Goal: Task Accomplishment & Management: Use online tool/utility

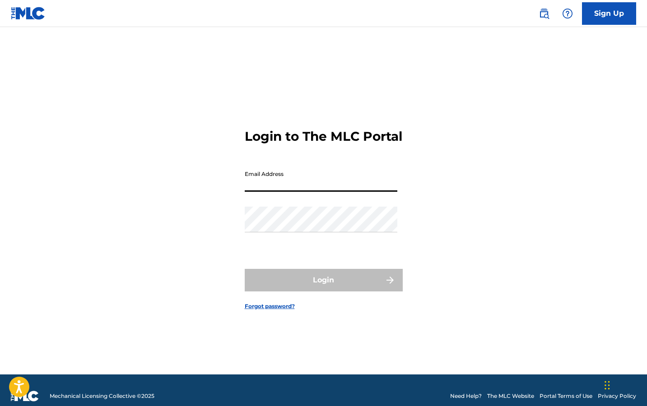
type input "[EMAIL_ADDRESS][DOMAIN_NAME]"
click at [323, 288] on button "Login" at bounding box center [324, 280] width 158 height 23
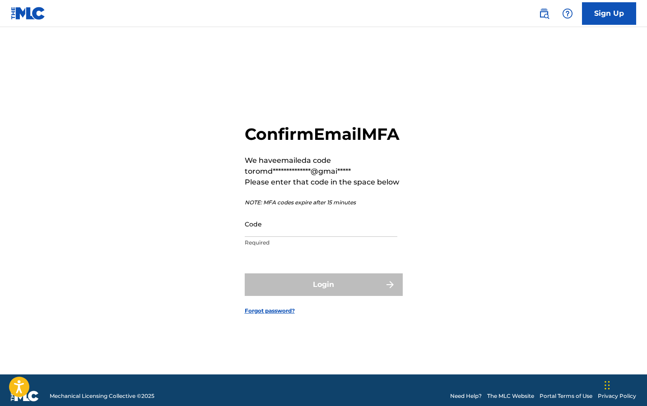
click at [344, 247] on p "Required" at bounding box center [321, 243] width 153 height 8
click at [344, 237] on input "Code" at bounding box center [321, 224] width 153 height 26
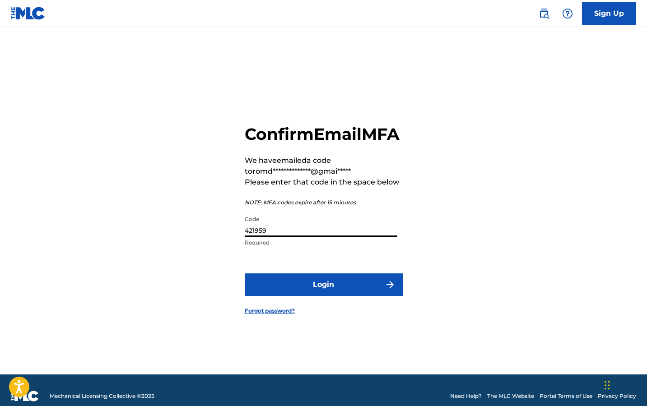
type input "421959"
click at [323, 295] on button "Login" at bounding box center [324, 285] width 158 height 23
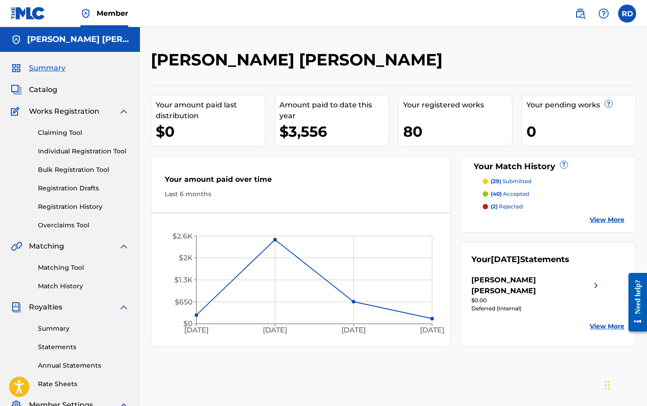
click at [72, 270] on link "Matching Tool" at bounding box center [83, 267] width 91 height 9
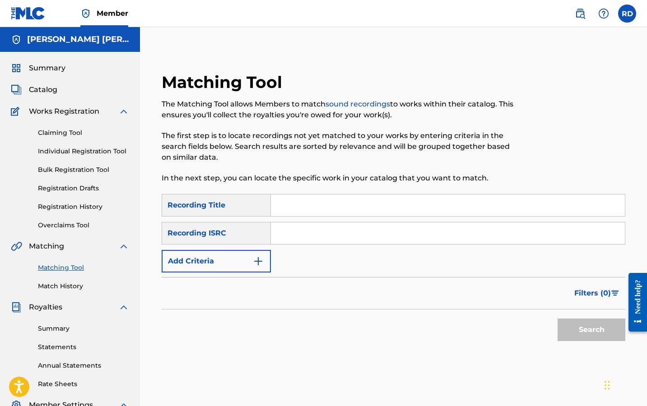
click at [243, 269] on button "Add Criteria" at bounding box center [216, 261] width 109 height 23
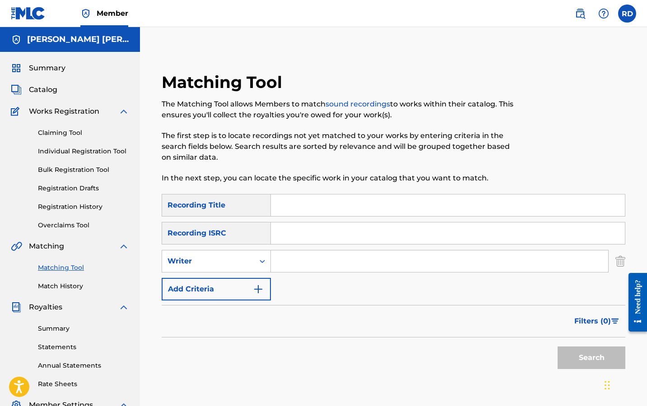
click at [301, 254] on input "Search Form" at bounding box center [439, 262] width 337 height 22
type input "romderful"
click at [592, 358] on button "Search" at bounding box center [592, 358] width 68 height 23
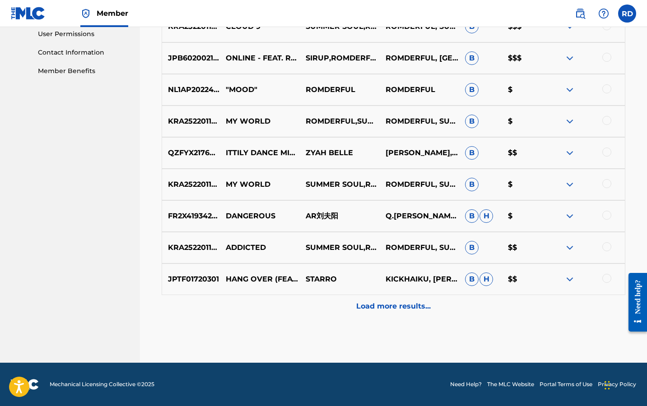
scroll to position [430, 0]
click at [376, 309] on p "Load more results..." at bounding box center [393, 306] width 75 height 11
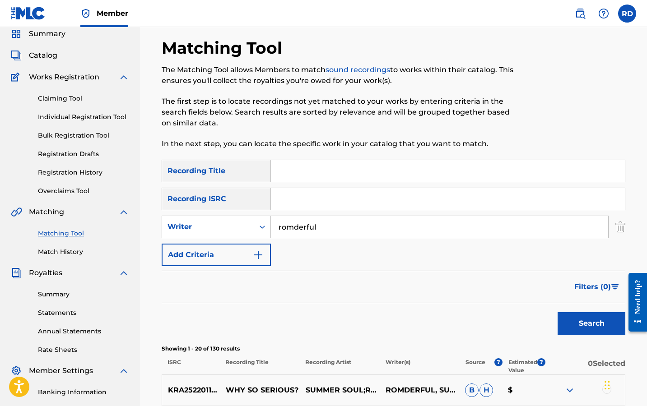
scroll to position [155, 0]
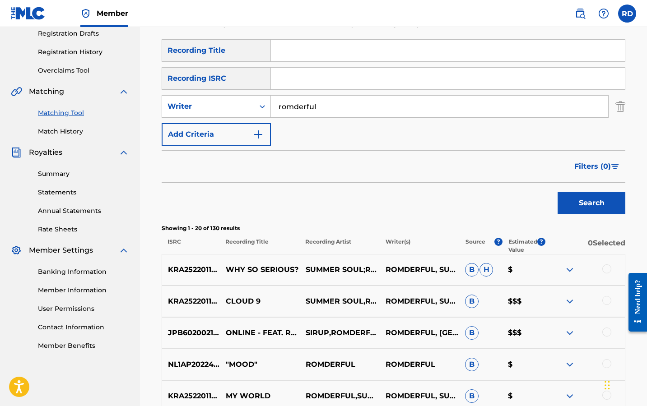
click at [589, 160] on button "Filters ( 0 )" at bounding box center [597, 166] width 56 height 23
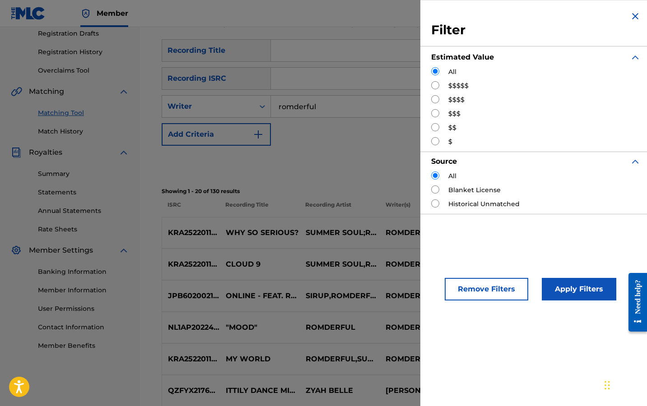
click at [449, 87] on label "$$$$$" at bounding box center [459, 85] width 20 height 9
click at [451, 81] on label "$$$$$" at bounding box center [459, 85] width 20 height 9
click at [433, 87] on input "Search Form" at bounding box center [435, 85] width 8 height 8
radio input "true"
click at [594, 290] on button "Apply Filters" at bounding box center [579, 289] width 75 height 23
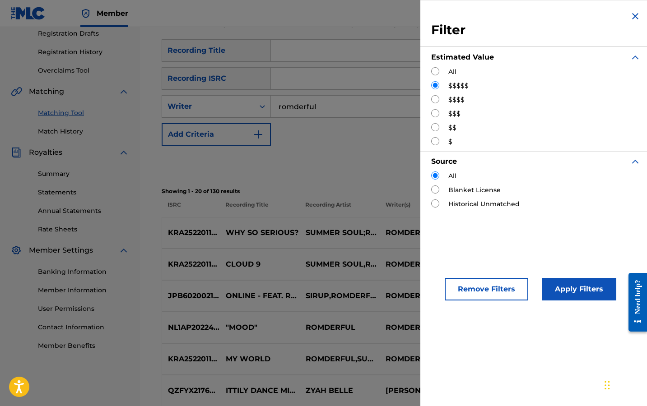
scroll to position [154, 0]
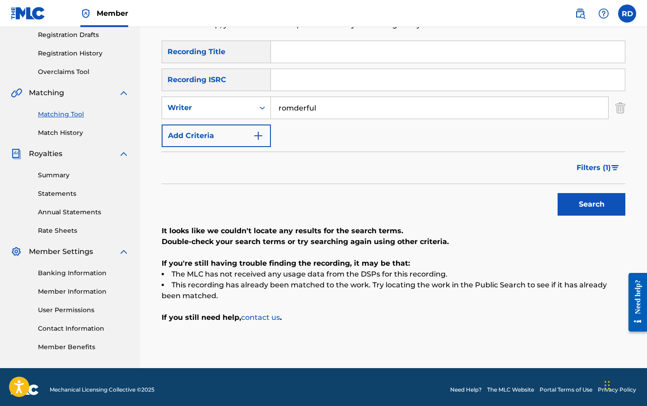
click at [577, 182] on div "Filters ( 1 )" at bounding box center [394, 168] width 464 height 33
click at [588, 173] on span "Filters ( 1 )" at bounding box center [594, 168] width 34 height 11
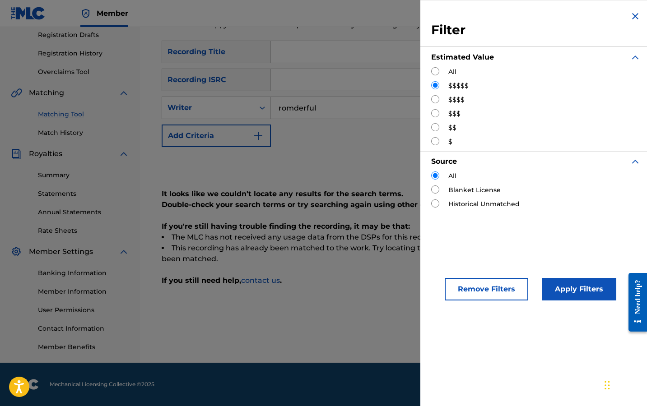
click at [435, 101] on input "Search Form" at bounding box center [435, 99] width 8 height 8
radio input "true"
click at [566, 300] on button "Apply Filters" at bounding box center [579, 289] width 75 height 23
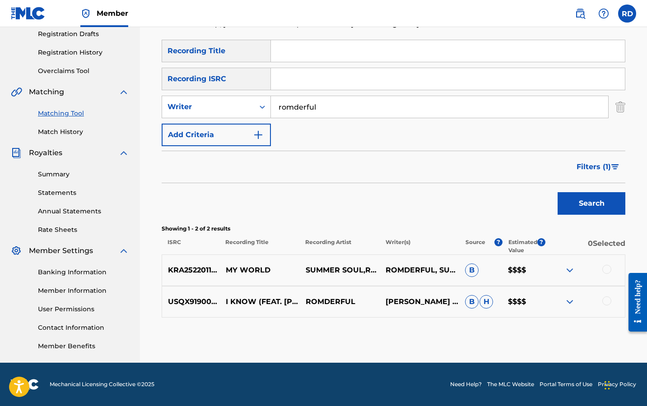
scroll to position [154, 0]
click at [607, 270] on div at bounding box center [607, 269] width 9 height 9
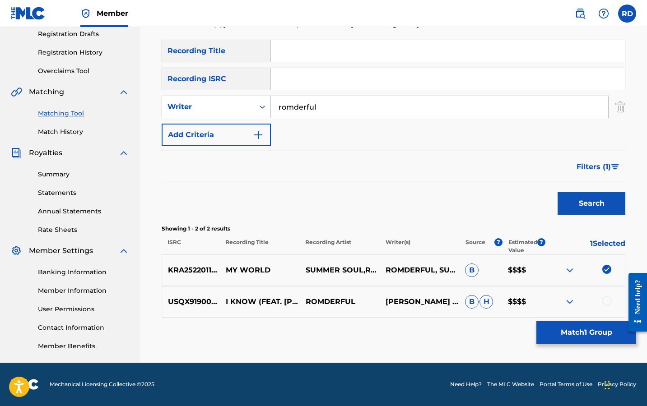
click at [587, 333] on button "Match 1 Group" at bounding box center [587, 333] width 100 height 23
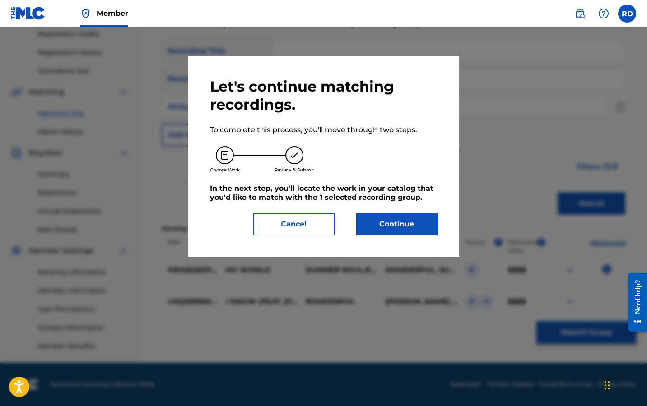
click at [396, 221] on button "Continue" at bounding box center [396, 224] width 81 height 23
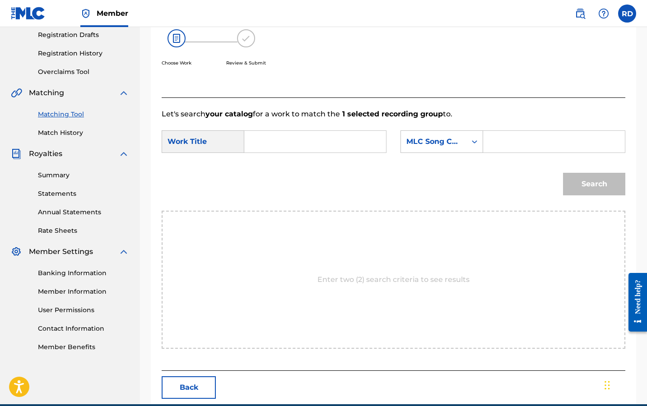
click at [272, 141] on input "Search Form" at bounding box center [315, 142] width 126 height 22
type input "my world"
click at [353, 158] on div "my world" at bounding box center [315, 162] width 126 height 16
click at [432, 146] on div "MLC Song Code" at bounding box center [433, 141] width 55 height 11
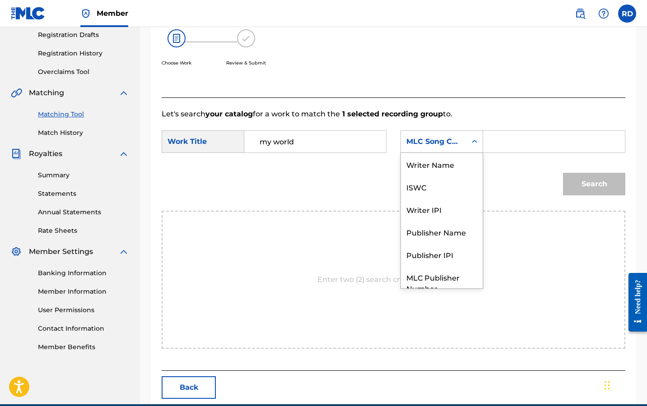
scroll to position [33, 0]
click at [368, 143] on input "my world" at bounding box center [315, 142] width 126 height 22
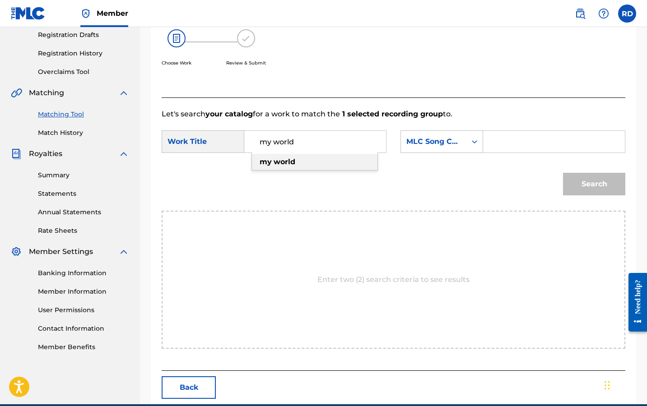
click at [358, 162] on div "my world" at bounding box center [315, 162] width 126 height 16
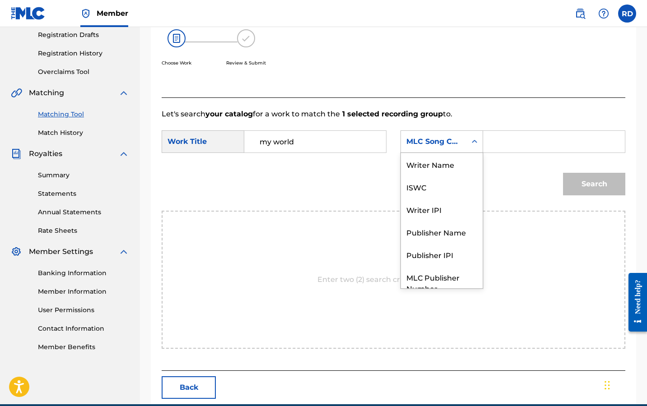
click at [435, 143] on div "MLC Song Code" at bounding box center [433, 141] width 55 height 11
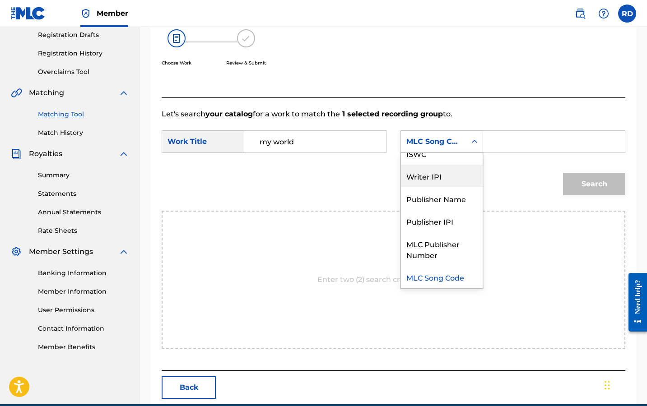
scroll to position [0, 0]
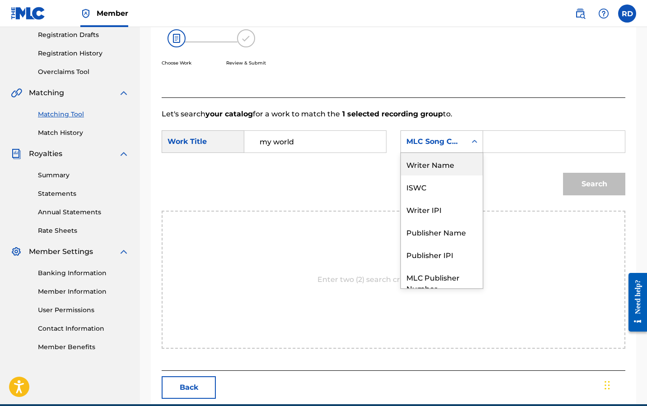
click at [446, 162] on div "Writer Name" at bounding box center [442, 164] width 82 height 23
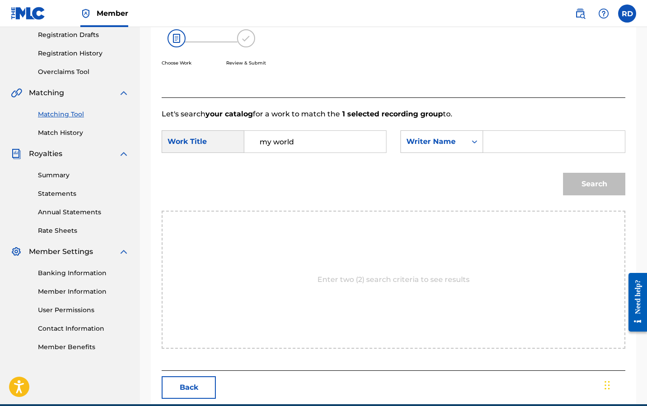
click at [505, 141] on input "Search Form" at bounding box center [554, 142] width 126 height 22
type input "[PERSON_NAME]"
click at [594, 184] on button "Search" at bounding box center [594, 184] width 62 height 23
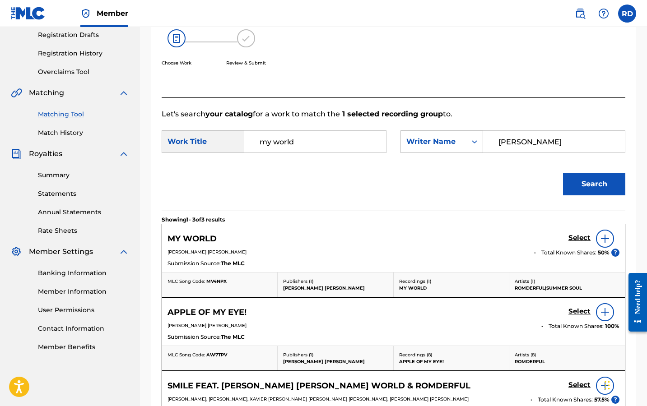
click at [604, 243] on img at bounding box center [605, 239] width 11 height 11
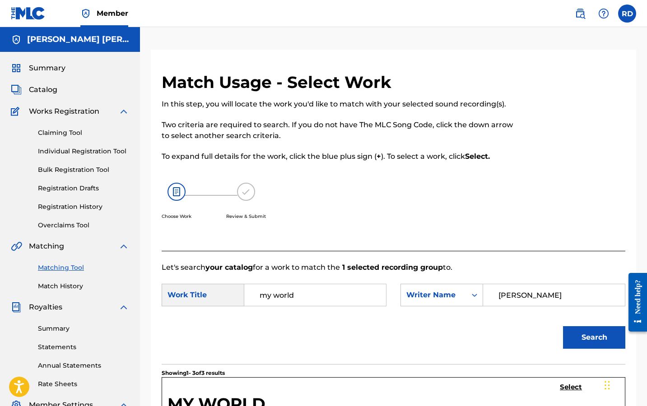
scroll to position [84, 0]
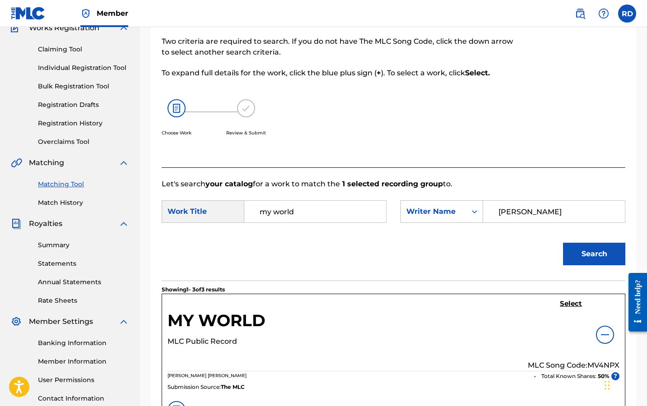
click at [568, 304] on h5 "Select" at bounding box center [571, 304] width 22 height 9
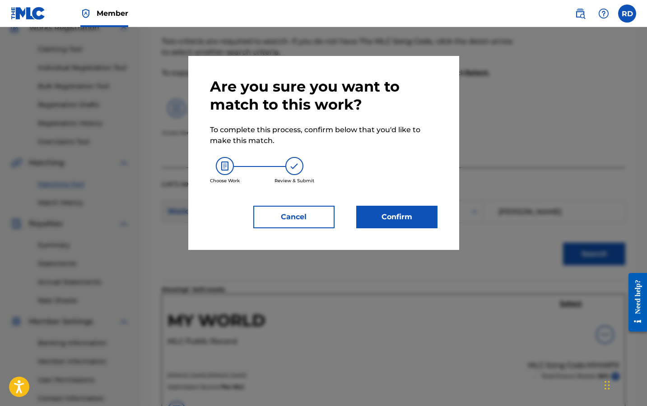
click at [425, 224] on button "Confirm" at bounding box center [396, 217] width 81 height 23
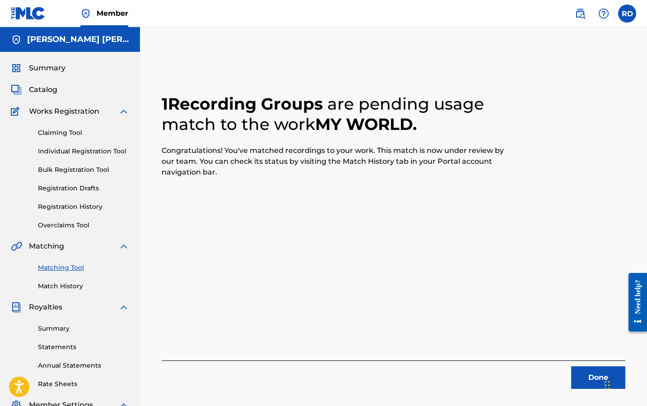
scroll to position [0, 0]
click at [589, 372] on button "Done" at bounding box center [598, 378] width 54 height 23
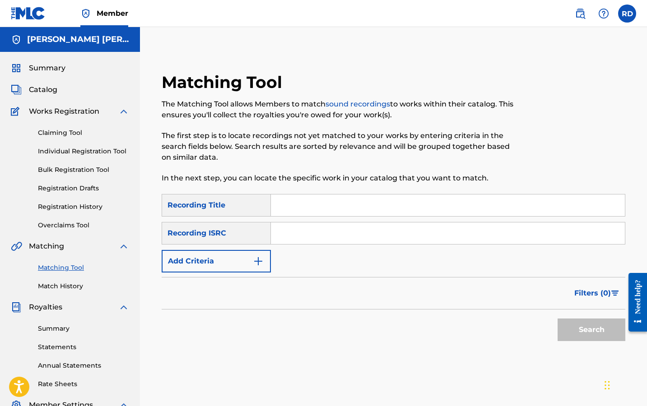
click at [239, 262] on button "Add Criteria" at bounding box center [216, 261] width 109 height 23
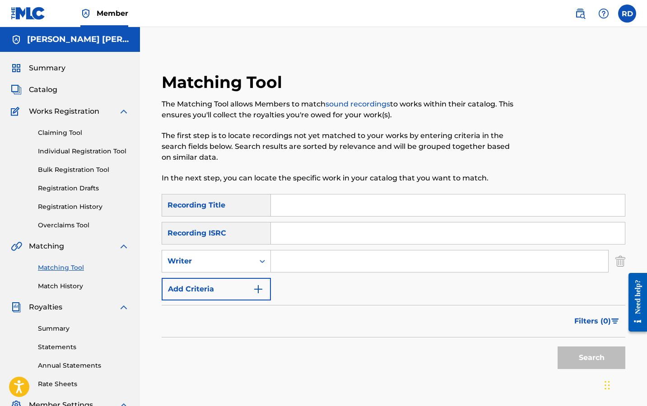
click at [295, 261] on input "Search Form" at bounding box center [439, 262] width 337 height 22
type input "romderful"
click at [592, 358] on button "Search" at bounding box center [592, 358] width 68 height 23
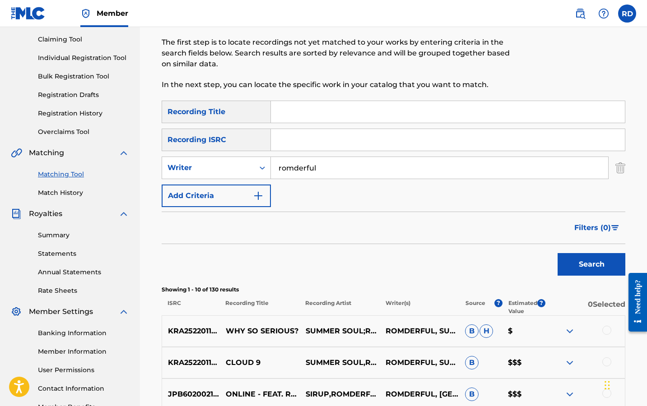
scroll to position [98, 0]
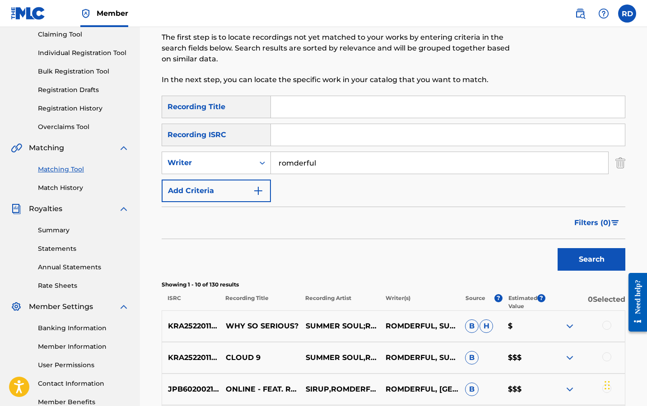
click at [582, 223] on span "Filters ( 0 )" at bounding box center [593, 223] width 37 height 11
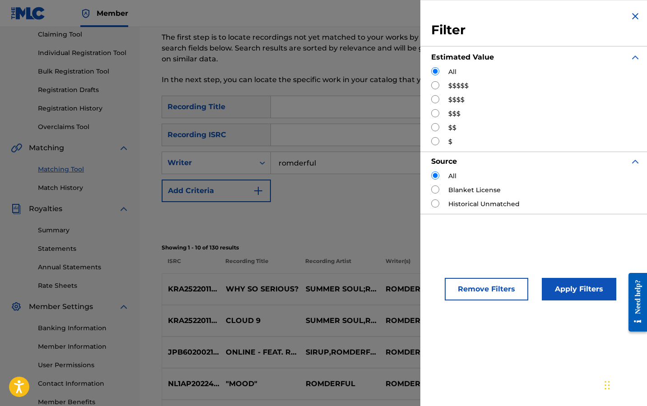
click at [453, 111] on label "$$$" at bounding box center [455, 113] width 12 height 9
click at [453, 112] on label "$$$" at bounding box center [455, 113] width 12 height 9
click at [434, 114] on input "Search Form" at bounding box center [435, 113] width 8 height 8
radio input "true"
click at [554, 288] on button "Apply Filters" at bounding box center [579, 289] width 75 height 23
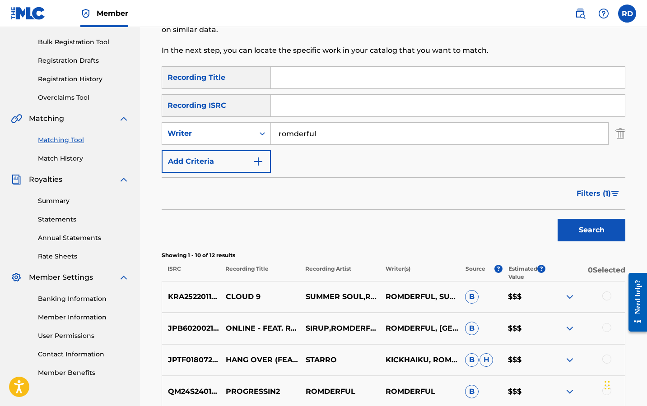
scroll to position [147, 0]
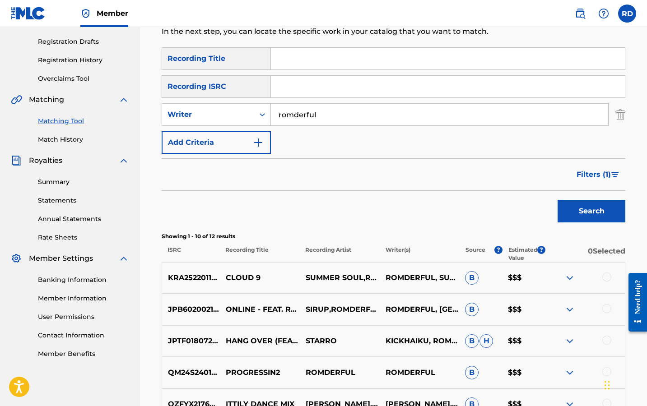
click at [609, 178] on span "Filters ( 1 )" at bounding box center [594, 174] width 34 height 11
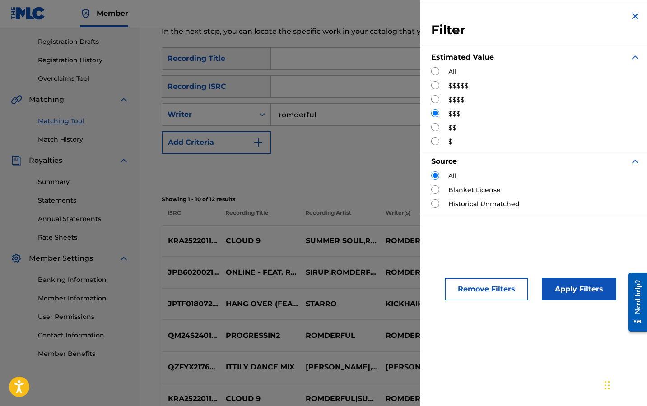
click at [451, 134] on div "All $$$$$ $$$$ $$$ $$ $" at bounding box center [536, 106] width 210 height 79
click at [450, 129] on label "$$" at bounding box center [453, 127] width 8 height 9
click at [434, 128] on input "Search Form" at bounding box center [435, 127] width 8 height 8
radio input "true"
click at [577, 294] on button "Apply Filters" at bounding box center [579, 289] width 75 height 23
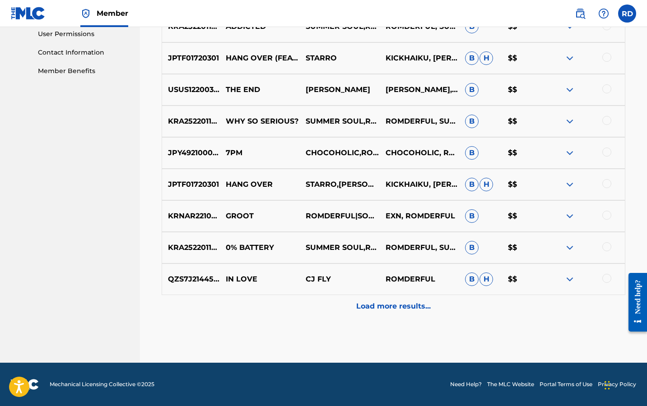
click at [413, 311] on p "Load more results..." at bounding box center [393, 306] width 75 height 11
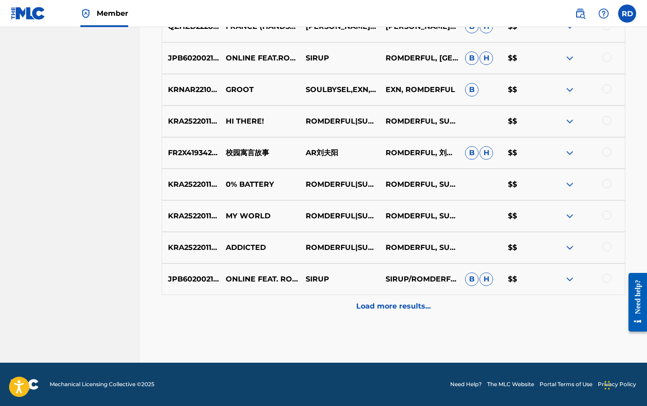
scroll to position [746, 0]
click at [388, 316] on div "Load more results..." at bounding box center [394, 306] width 464 height 23
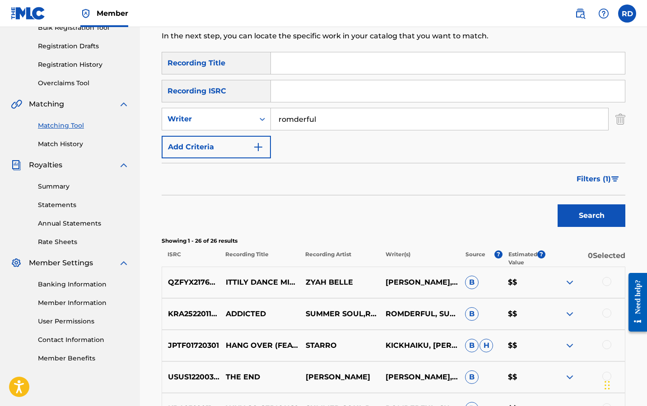
scroll to position [62, 0]
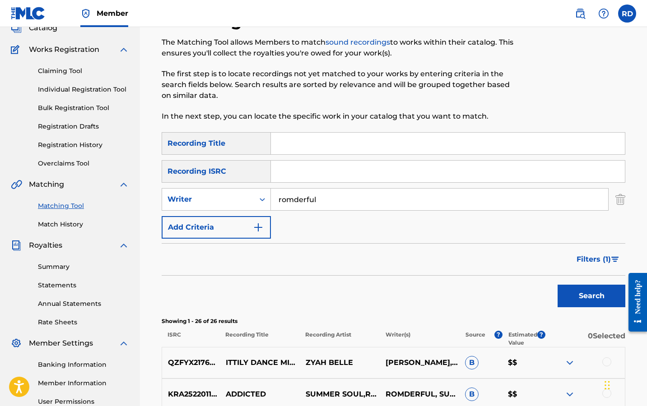
click at [599, 252] on button "Filters ( 1 )" at bounding box center [598, 259] width 54 height 23
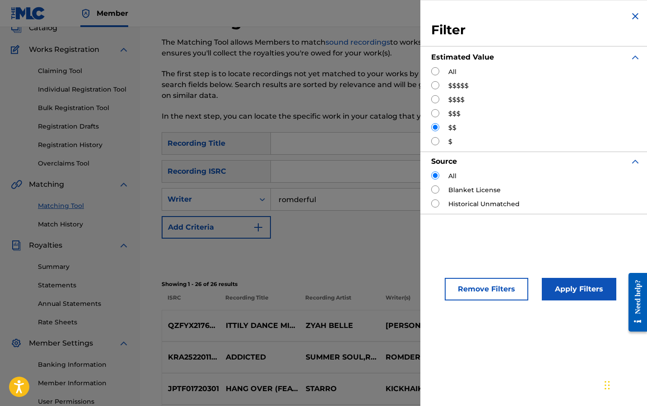
click at [435, 141] on input "Search Form" at bounding box center [435, 141] width 8 height 8
radio input "true"
click at [567, 292] on button "Apply Filters" at bounding box center [579, 289] width 75 height 23
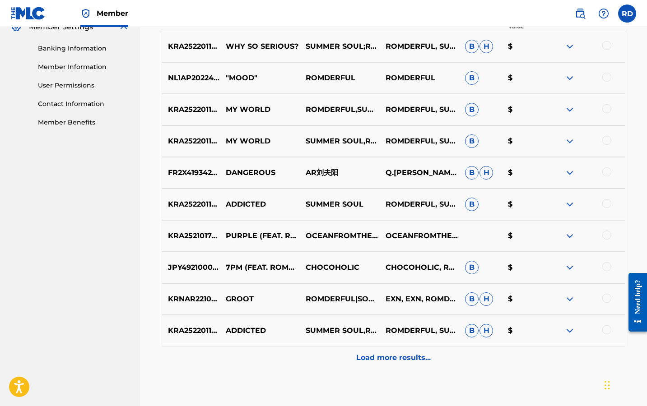
scroll to position [379, 0]
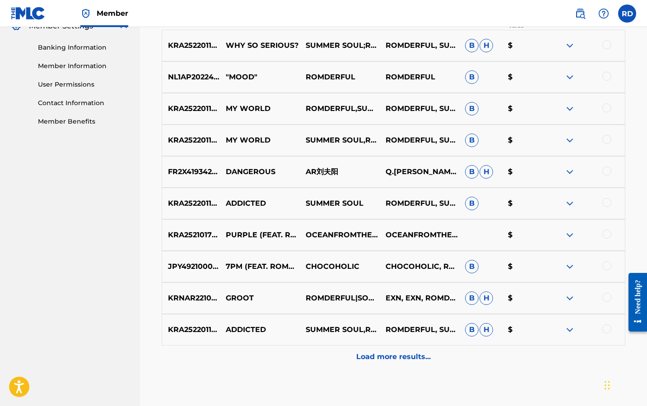
click at [378, 367] on div "Load more results..." at bounding box center [394, 357] width 464 height 23
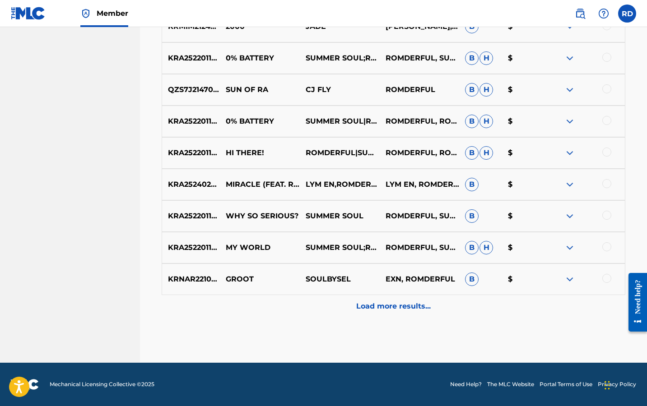
click at [396, 315] on div "Load more results..." at bounding box center [394, 306] width 464 height 23
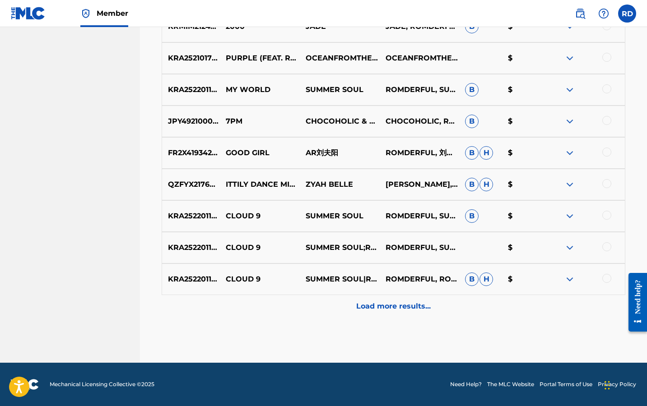
click at [396, 301] on div "Load more results..." at bounding box center [394, 306] width 464 height 23
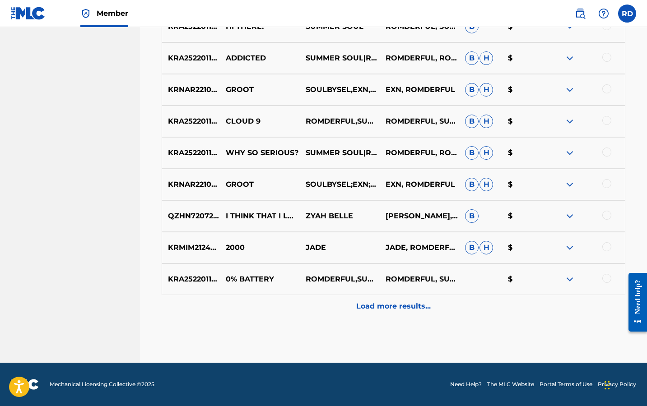
click at [396, 301] on div "Load more results..." at bounding box center [394, 306] width 464 height 23
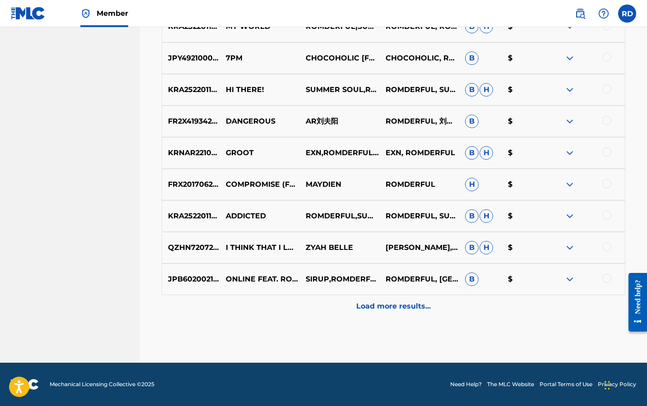
click at [396, 293] on div "JPB602002133 ONLINE FEAT. ROMDERFUL SIRUP,ROMDERFUL ROMDERFUL, SIRUP B $" at bounding box center [394, 280] width 464 height 32
click at [398, 308] on p "Load more results..." at bounding box center [393, 306] width 75 height 11
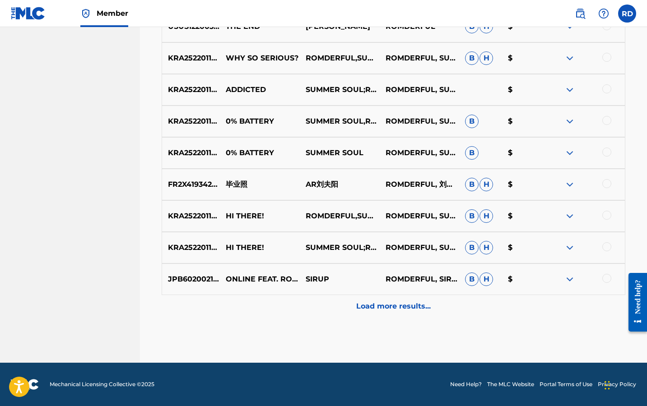
click at [398, 306] on p "Load more results..." at bounding box center [393, 306] width 75 height 11
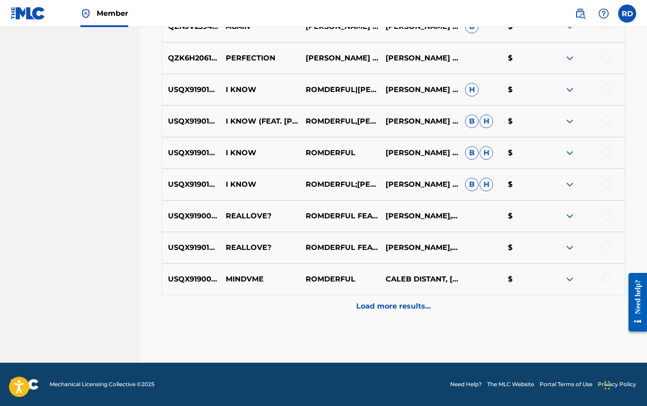
click at [398, 303] on p "Load more results..." at bounding box center [393, 306] width 75 height 11
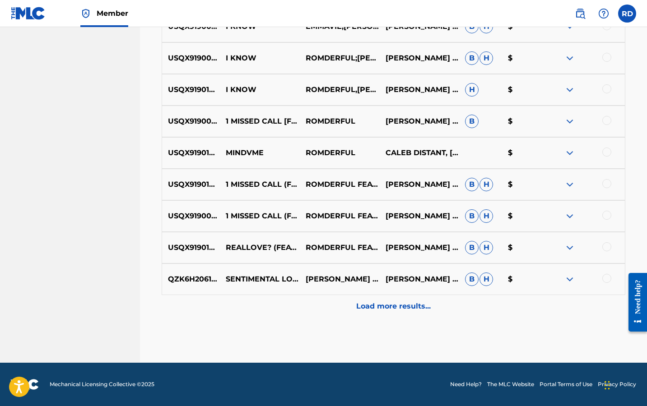
click at [402, 308] on p "Load more results..." at bounding box center [393, 306] width 75 height 11
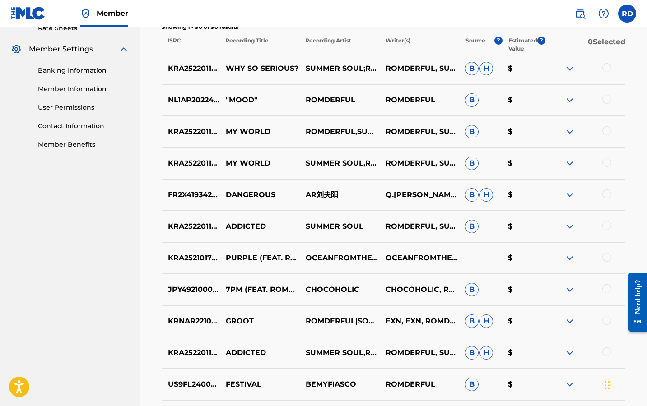
scroll to position [331, 0]
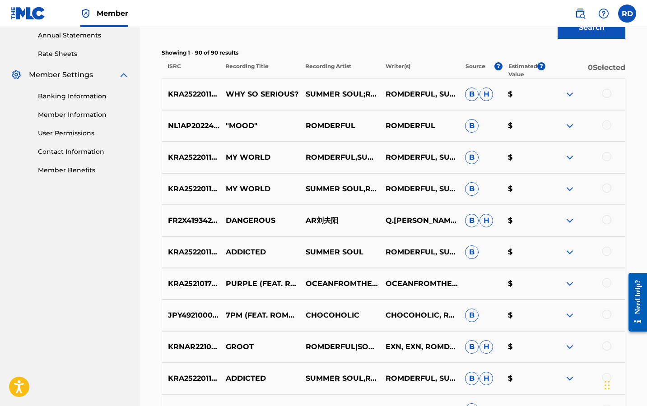
click at [608, 162] on div at bounding box center [585, 157] width 80 height 11
click at [609, 184] on div at bounding box center [607, 188] width 9 height 9
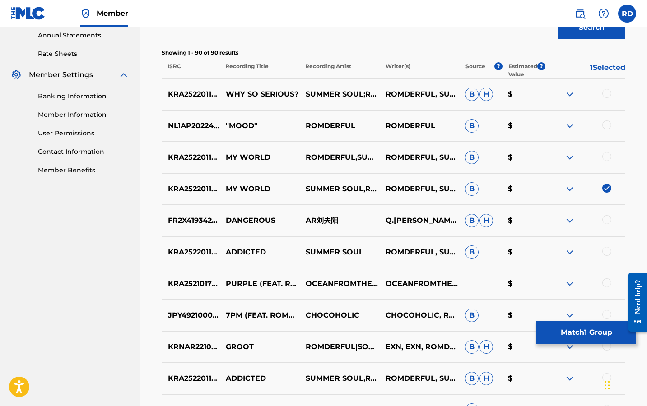
click at [609, 162] on div at bounding box center [585, 157] width 80 height 11
click at [603, 151] on div "KRA252201126 MY WORLD ROMDERFUL,SUMMER SOUL ROMDERFUL, SUMMER SOUL B $" at bounding box center [394, 158] width 464 height 32
click at [604, 152] on div at bounding box center [585, 157] width 80 height 11
click at [607, 156] on div at bounding box center [607, 156] width 9 height 9
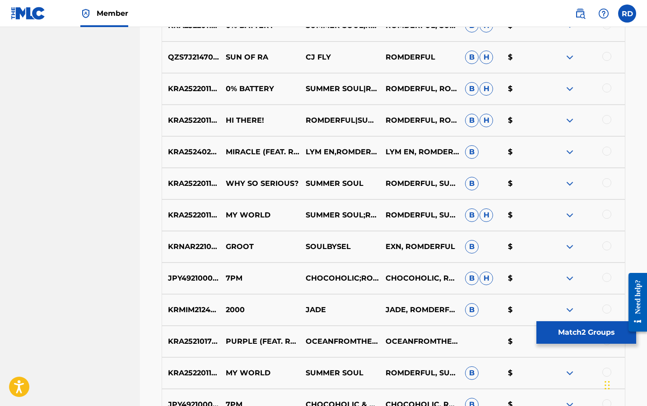
scroll to position [786, 0]
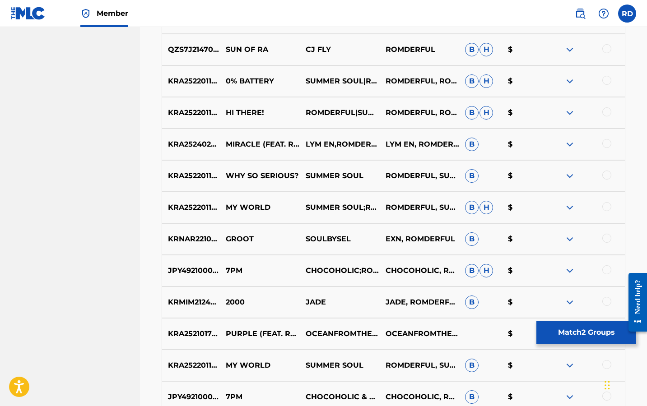
click at [606, 208] on div at bounding box center [607, 206] width 9 height 9
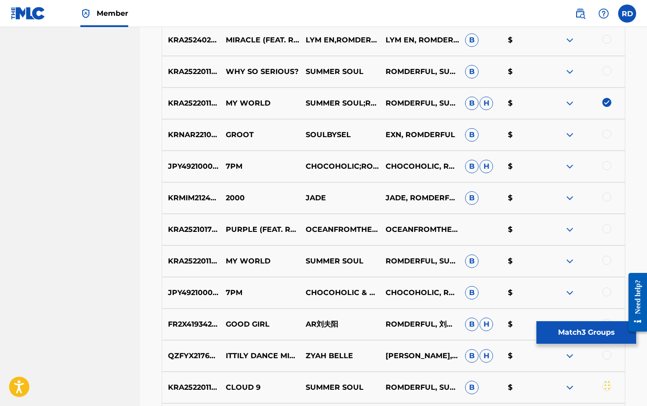
scroll to position [893, 0]
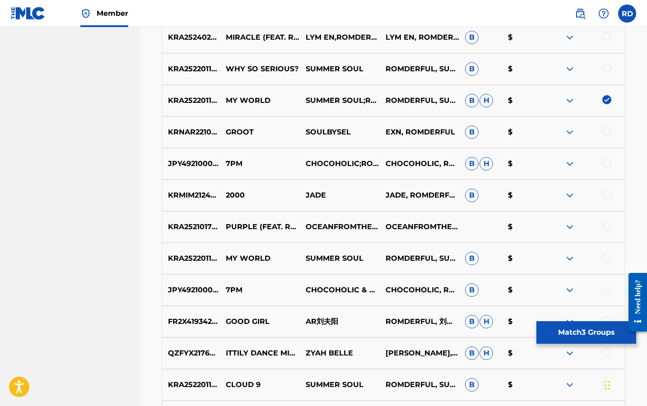
click at [605, 257] on div at bounding box center [607, 257] width 9 height 9
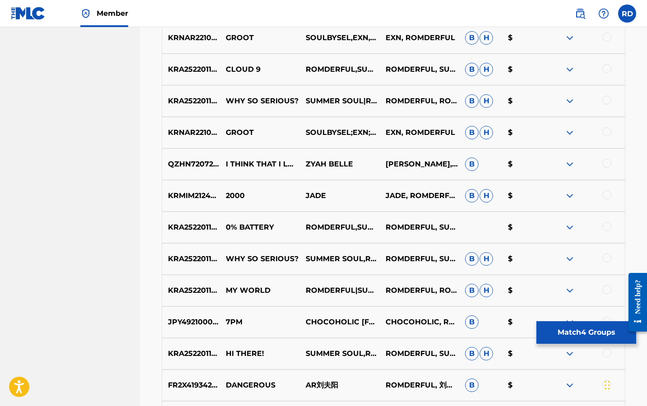
scroll to position [1431, 0]
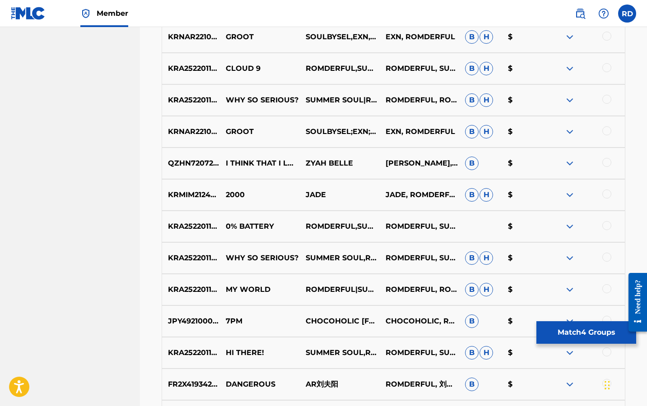
click at [603, 290] on div at bounding box center [607, 289] width 9 height 9
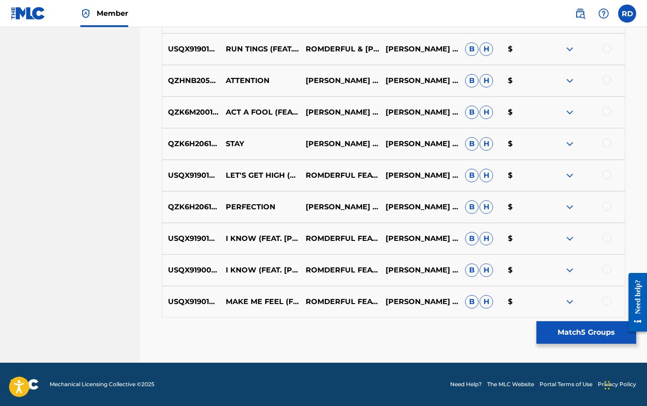
scroll to position [2937, 0]
click at [594, 327] on button "Match 5 Groups" at bounding box center [587, 333] width 100 height 23
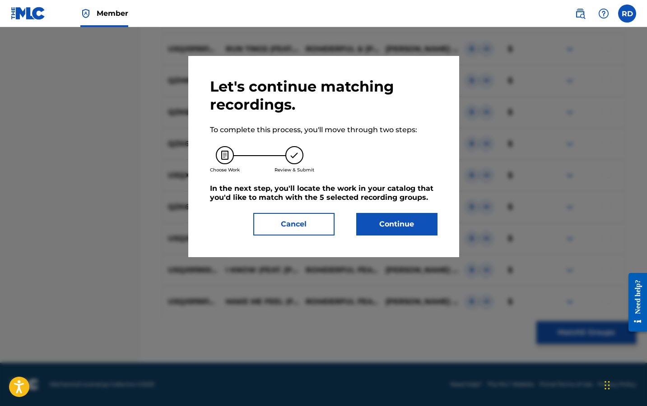
click at [398, 223] on button "Continue" at bounding box center [396, 224] width 81 height 23
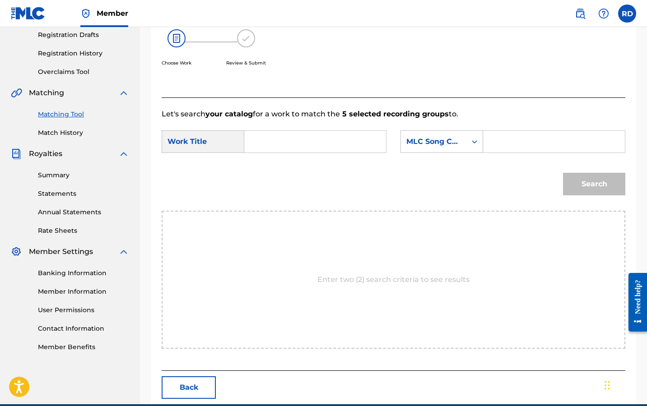
click at [285, 136] on input "Search Form" at bounding box center [315, 142] width 126 height 22
type input "my world"
click at [313, 166] on div "my world" at bounding box center [315, 162] width 126 height 16
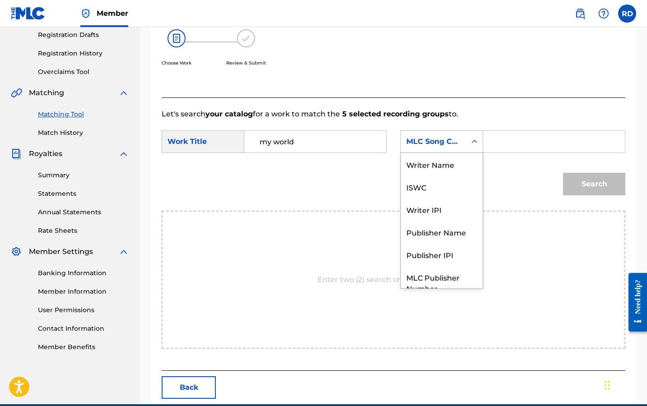
click at [420, 136] on div "MLC Song Code" at bounding box center [433, 141] width 65 height 17
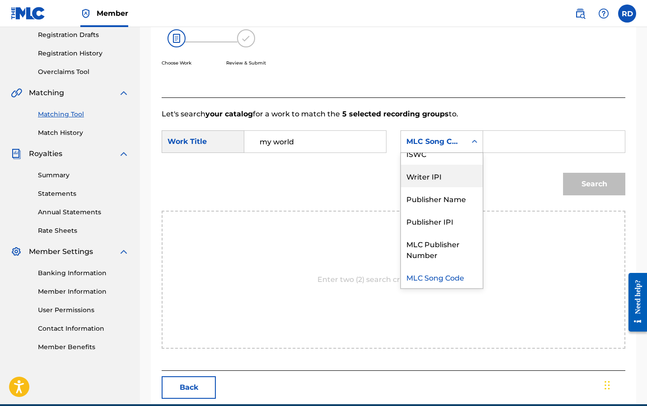
scroll to position [0, 0]
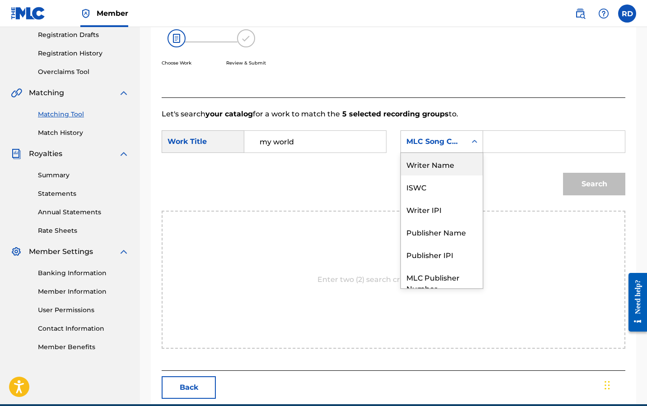
click at [442, 172] on div "Writer Name" at bounding box center [442, 164] width 82 height 23
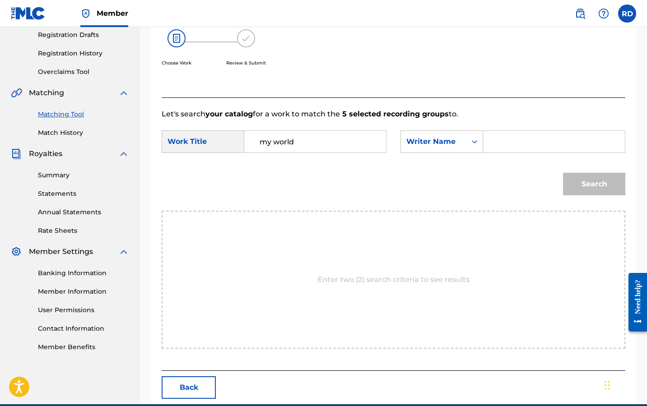
click at [507, 156] on div "SearchWithCriteriaf24aeb01-fb0c-4a50-ab0c-33935c1e1d22 Work Title my world Sear…" at bounding box center [394, 145] width 464 height 28
click at [508, 148] on input "Search Form" at bounding box center [554, 142] width 126 height 22
type input "[PERSON_NAME]"
click at [594, 184] on button "Search" at bounding box center [594, 184] width 62 height 23
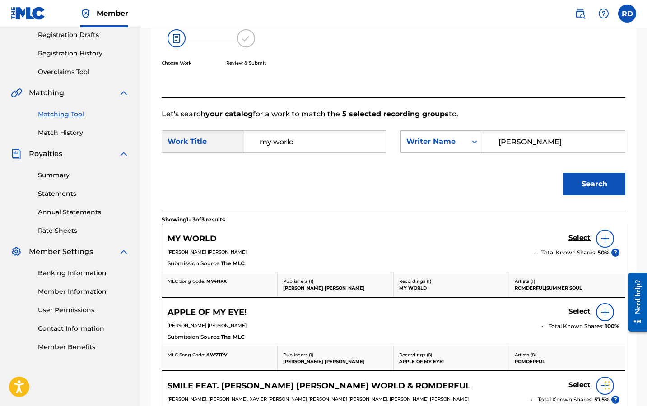
click at [606, 238] on img at bounding box center [605, 239] width 11 height 11
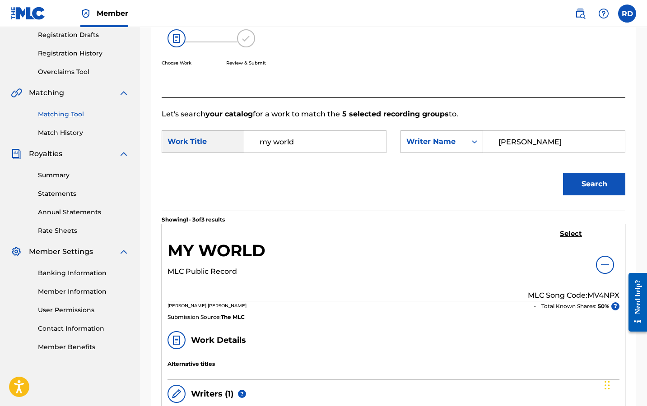
click at [573, 235] on h5 "Select" at bounding box center [571, 234] width 22 height 9
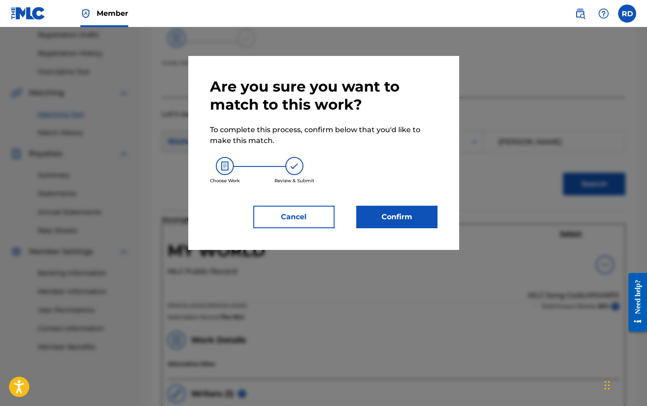
click at [439, 216] on div "Are you sure you want to match to this work? To complete this process, confirm …" at bounding box center [323, 153] width 271 height 194
click at [424, 216] on button "Confirm" at bounding box center [396, 217] width 81 height 23
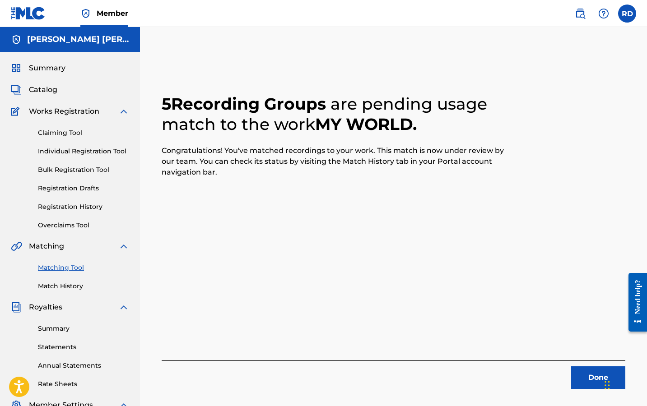
click at [51, 270] on link "Matching Tool" at bounding box center [83, 267] width 91 height 9
click at [52, 270] on link "Matching Tool" at bounding box center [83, 267] width 91 height 9
click at [582, 374] on button "Done" at bounding box center [598, 378] width 54 height 23
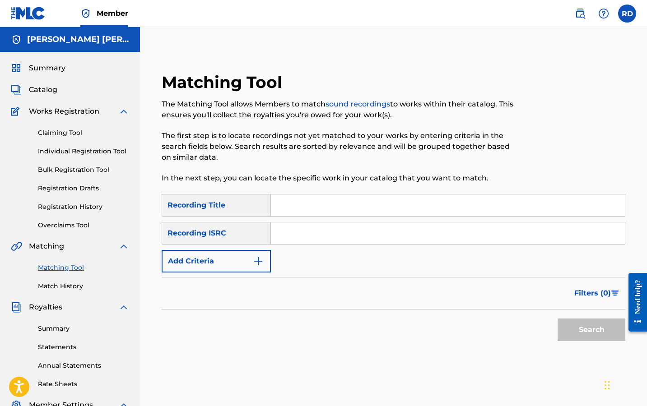
click at [224, 252] on button "Add Criteria" at bounding box center [216, 261] width 109 height 23
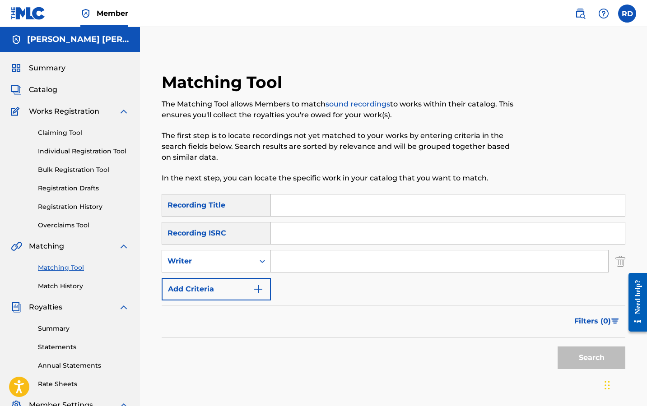
click at [307, 260] on input "Search Form" at bounding box center [439, 262] width 337 height 22
type input "romderful"
click at [592, 358] on button "Search" at bounding box center [592, 358] width 68 height 23
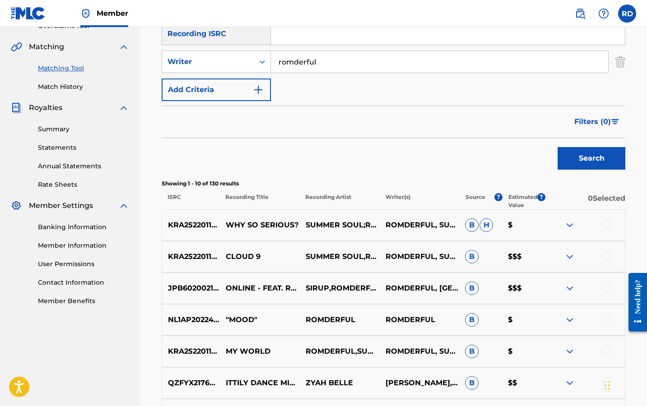
scroll to position [201, 0]
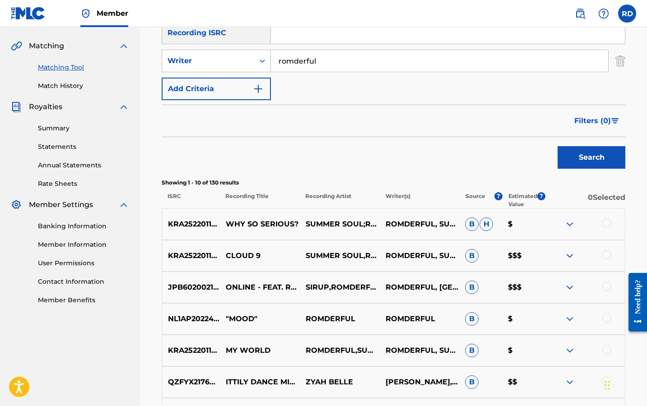
drag, startPoint x: 582, startPoint y: 108, endPoint x: 582, endPoint y: 115, distance: 6.8
click at [582, 115] on div "Filters ( 0 )" at bounding box center [597, 118] width 56 height 27
click at [582, 115] on button "Filters ( 0 )" at bounding box center [597, 121] width 56 height 23
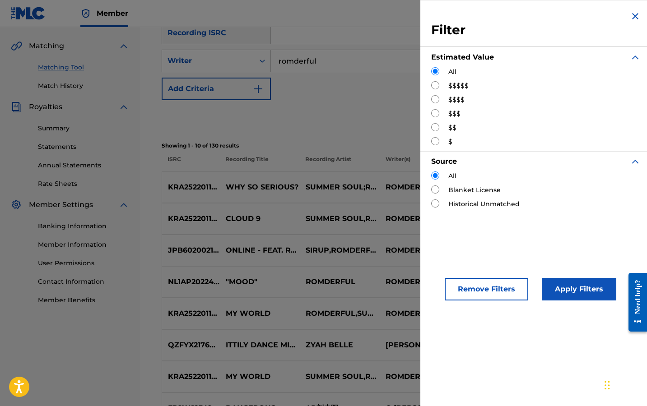
click at [447, 89] on div "$$$$$" at bounding box center [536, 85] width 210 height 9
click at [439, 86] on input "Search Form" at bounding box center [435, 85] width 8 height 8
radio input "true"
click at [360, 193] on div "KRA252201129 WHY SO SERIOUS? SUMMER SOUL;ROMDERFUL ROMDERFUL, SUMMER SOUL B H $" at bounding box center [394, 188] width 464 height 32
click at [435, 142] on input "Search Form" at bounding box center [435, 141] width 8 height 8
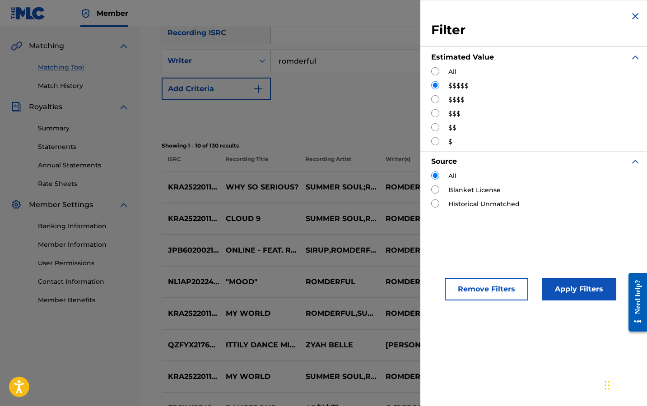
radio input "true"
click at [570, 282] on button "Apply Filters" at bounding box center [579, 289] width 75 height 23
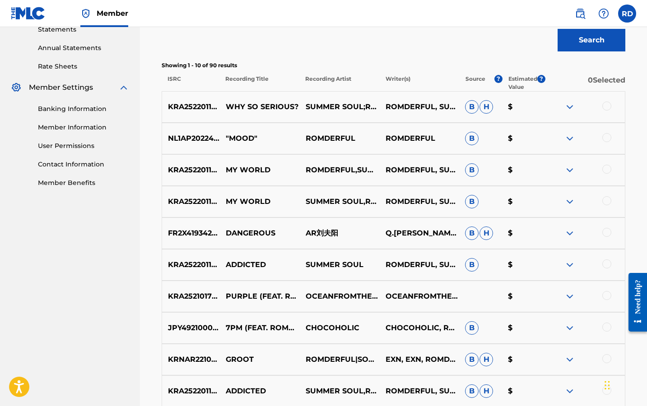
scroll to position [320, 0]
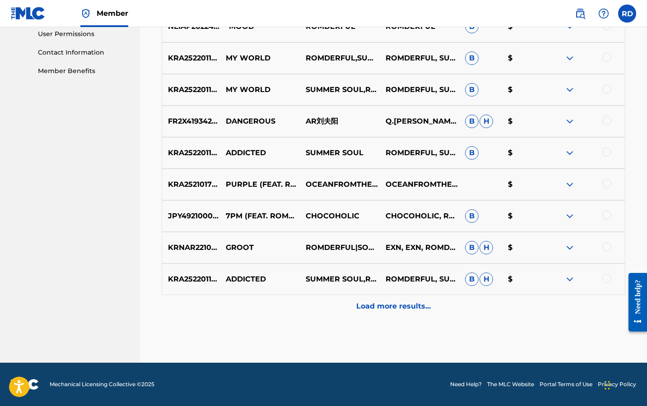
click at [422, 300] on div "Load more results..." at bounding box center [394, 306] width 464 height 23
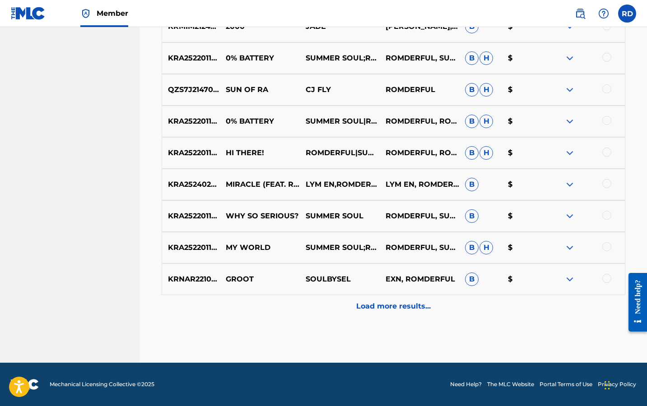
click at [401, 307] on p "Load more results..." at bounding box center [393, 306] width 75 height 11
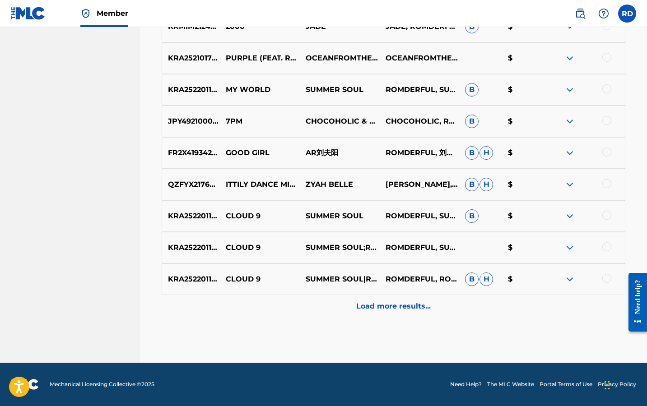
click at [398, 304] on p "Load more results..." at bounding box center [393, 306] width 75 height 11
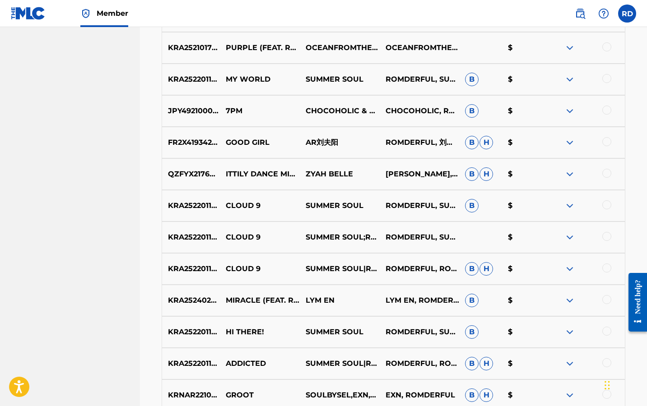
scroll to position [1353, 0]
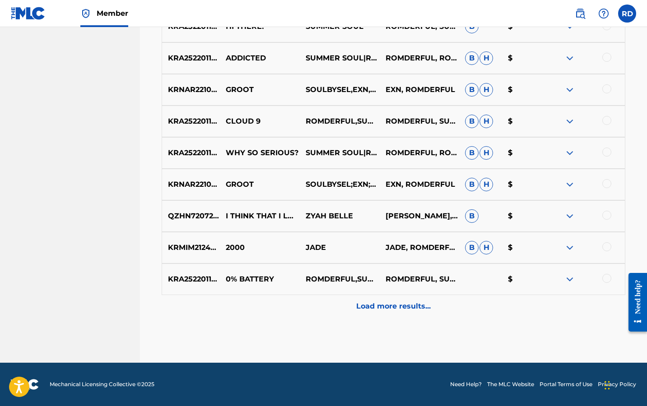
click at [398, 311] on p "Load more results..." at bounding box center [393, 306] width 75 height 11
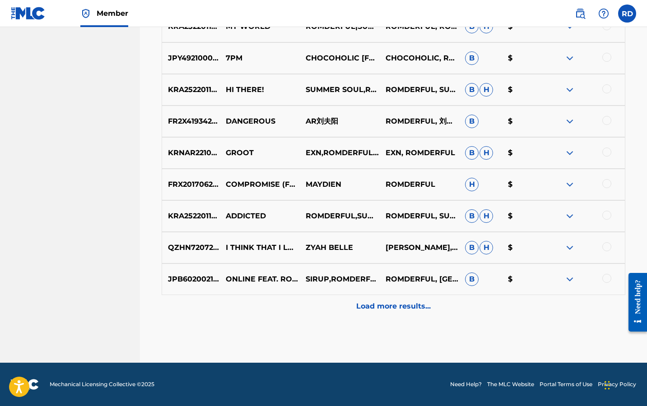
click at [392, 292] on div "JPB602002133 ONLINE FEAT. ROMDERFUL SIRUP,ROMDERFUL ROMDERFUL, SIRUP B $" at bounding box center [394, 280] width 464 height 32
click at [392, 303] on p "Load more results..." at bounding box center [393, 306] width 75 height 11
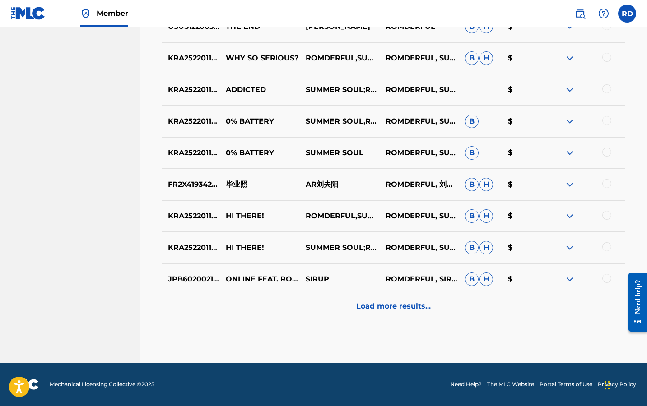
click at [392, 303] on p "Load more results..." at bounding box center [393, 306] width 75 height 11
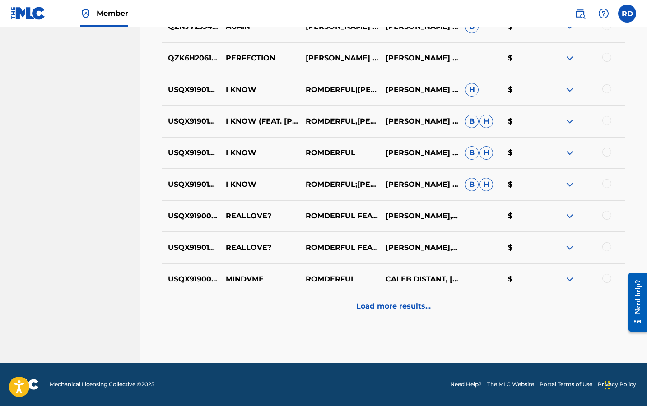
click at [392, 303] on p "Load more results..." at bounding box center [393, 306] width 75 height 11
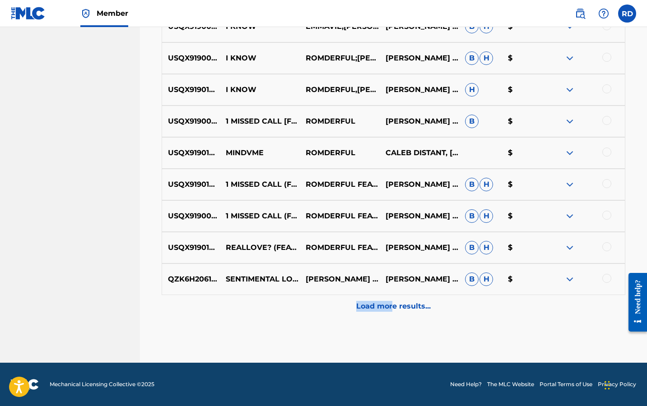
click at [392, 300] on div "Load more results..." at bounding box center [394, 306] width 464 height 23
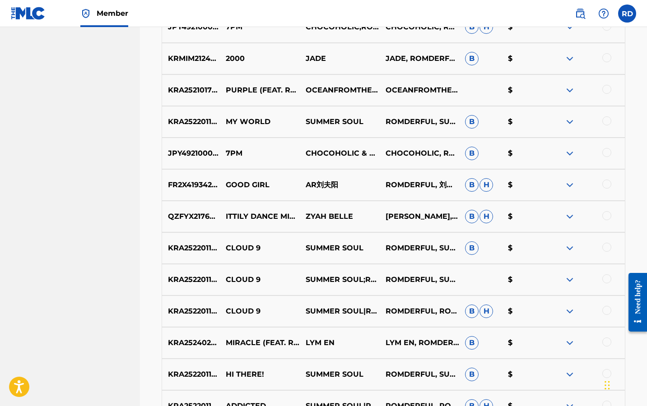
scroll to position [1075, 0]
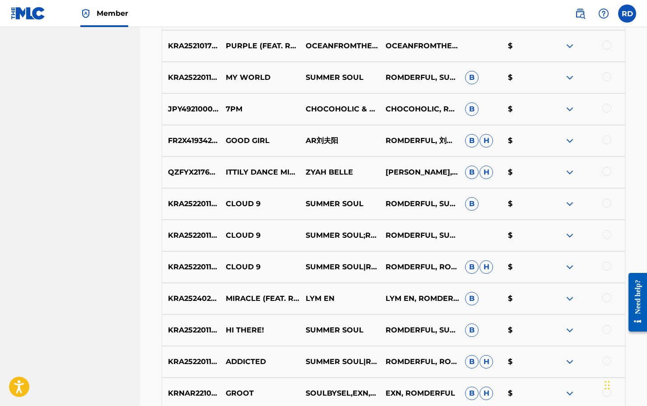
click at [607, 201] on div at bounding box center [607, 203] width 9 height 9
click at [608, 232] on div at bounding box center [607, 234] width 9 height 9
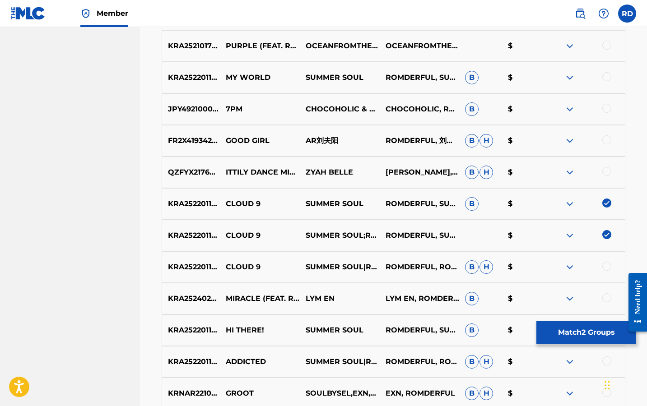
click at [609, 267] on div at bounding box center [607, 266] width 9 height 9
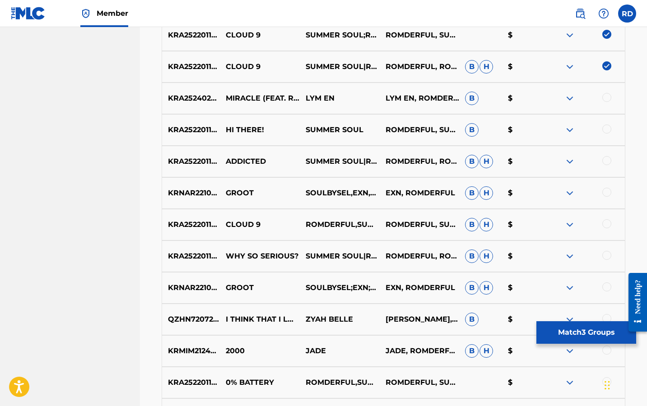
scroll to position [1278, 0]
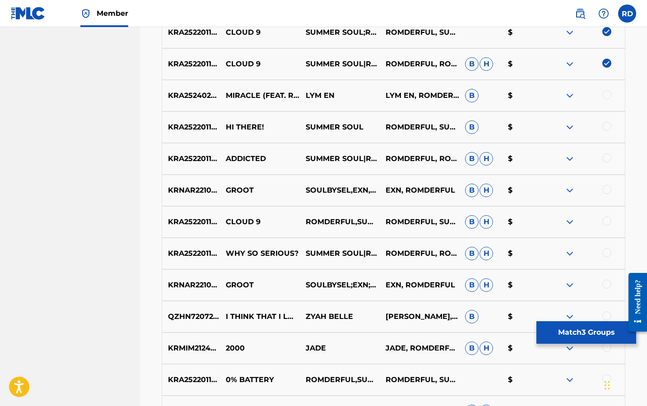
click at [606, 219] on div at bounding box center [607, 221] width 9 height 9
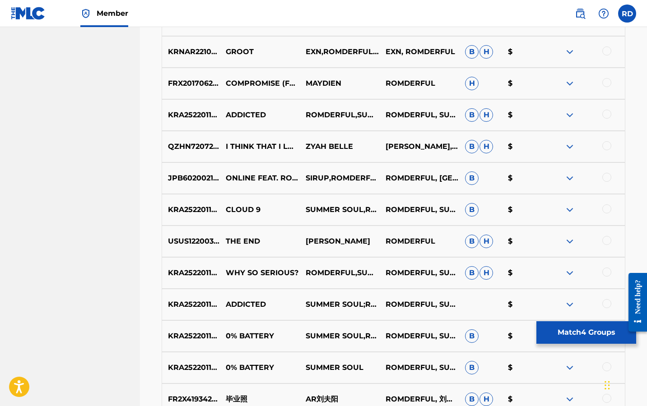
scroll to position [1799, 0]
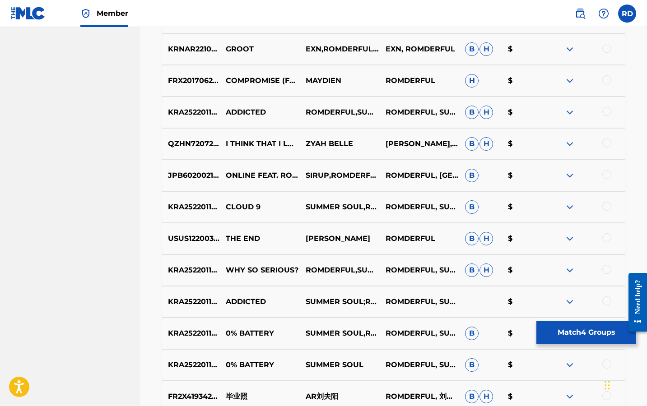
click at [611, 209] on div at bounding box center [607, 206] width 9 height 9
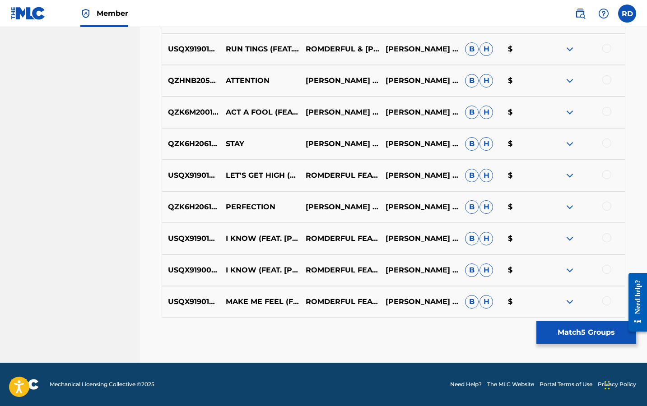
scroll to position [2937, 0]
click at [592, 335] on button "Match 5 Groups" at bounding box center [587, 333] width 100 height 23
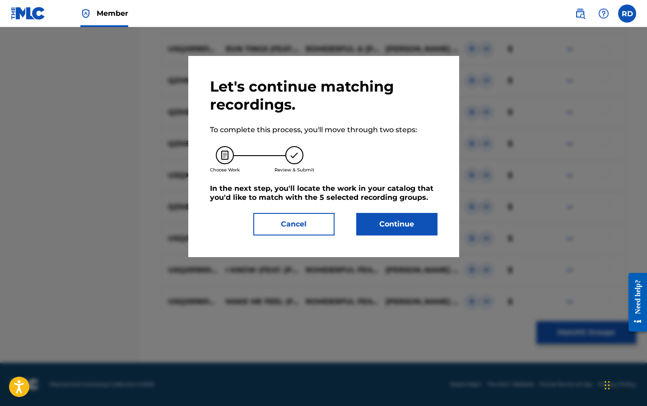
click at [416, 234] on button "Continue" at bounding box center [396, 224] width 81 height 23
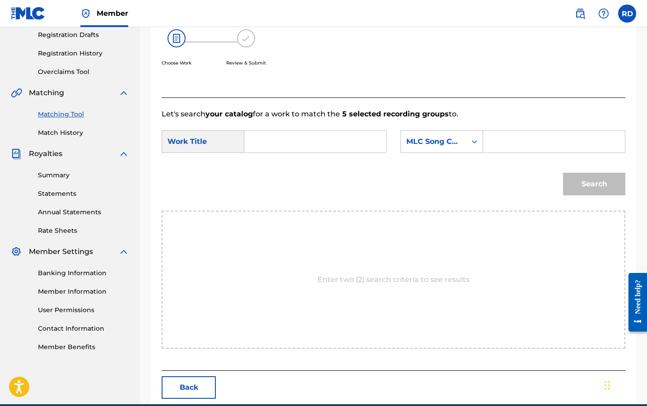
click at [342, 146] on input "Search Form" at bounding box center [315, 142] width 126 height 22
click at [327, 164] on div "cloud 9" at bounding box center [315, 162] width 126 height 16
type input "cloud 9"
click at [445, 144] on div "MLC Song Code" at bounding box center [433, 141] width 55 height 11
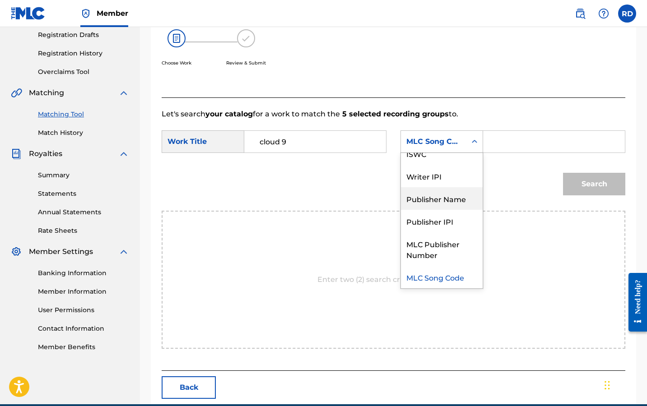
scroll to position [0, 0]
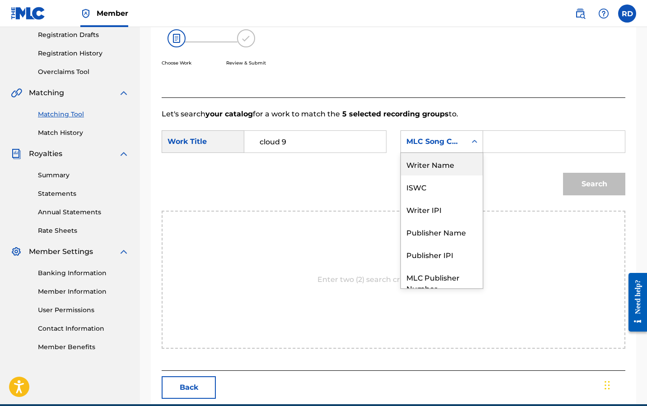
click at [453, 168] on div "Writer Name" at bounding box center [442, 164] width 82 height 23
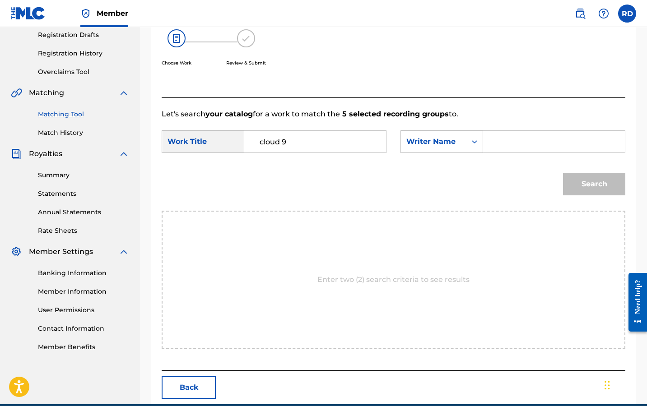
click at [509, 145] on input "Search Form" at bounding box center [554, 142] width 126 height 22
type input "k"
type input "[PERSON_NAME]"
click at [594, 184] on button "Search" at bounding box center [594, 184] width 62 height 23
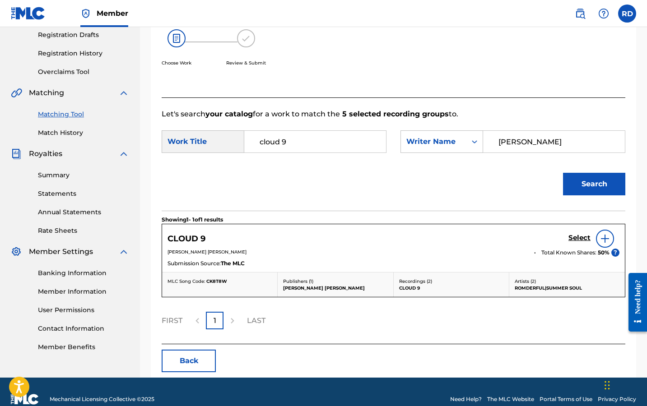
click at [581, 238] on h5 "Select" at bounding box center [580, 238] width 22 height 9
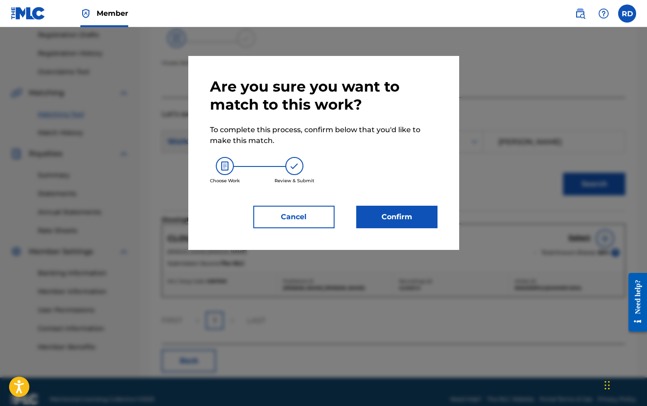
click at [424, 223] on button "Confirm" at bounding box center [396, 217] width 81 height 23
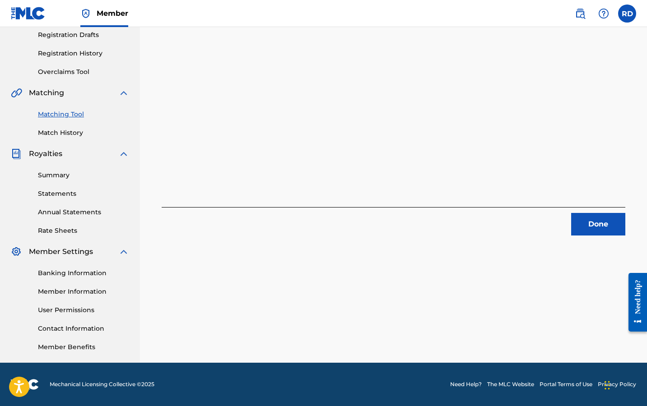
click at [597, 217] on button "Done" at bounding box center [598, 224] width 54 height 23
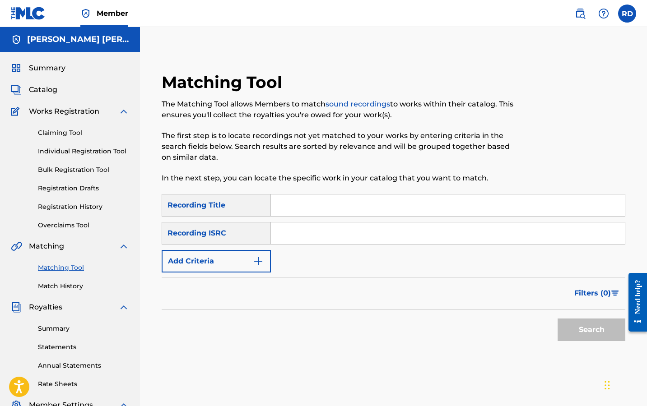
click at [252, 264] on button "Add Criteria" at bounding box center [216, 261] width 109 height 23
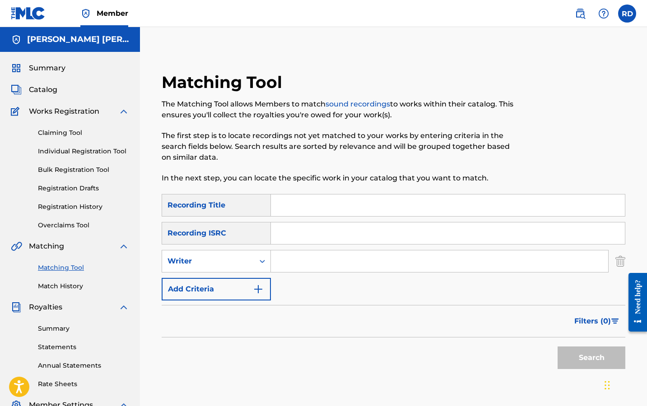
click at [303, 265] on input "Search Form" at bounding box center [439, 262] width 337 height 22
type input "[PERSON_NAME] distant"
click at [592, 358] on button "Search" at bounding box center [592, 358] width 68 height 23
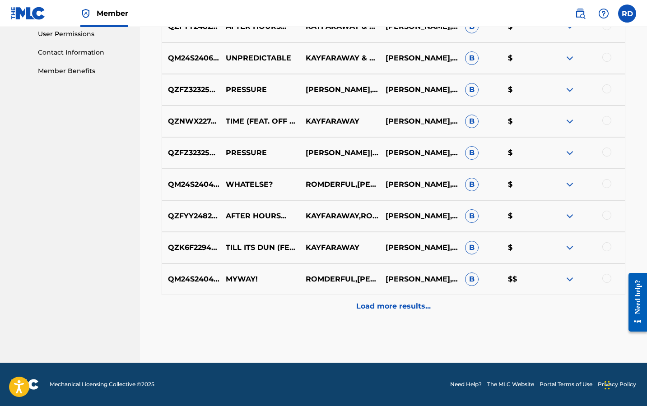
click at [379, 303] on p "Load more results..." at bounding box center [393, 306] width 75 height 11
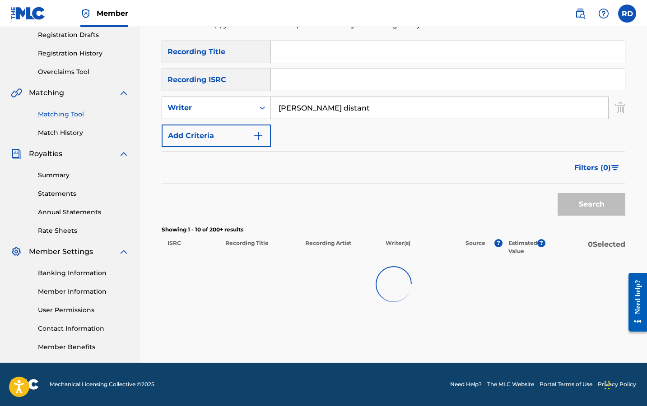
scroll to position [154, 0]
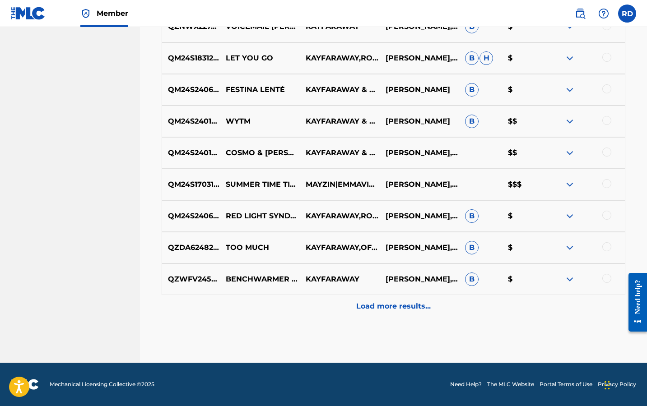
click at [379, 303] on p "Load more results..." at bounding box center [393, 306] width 75 height 11
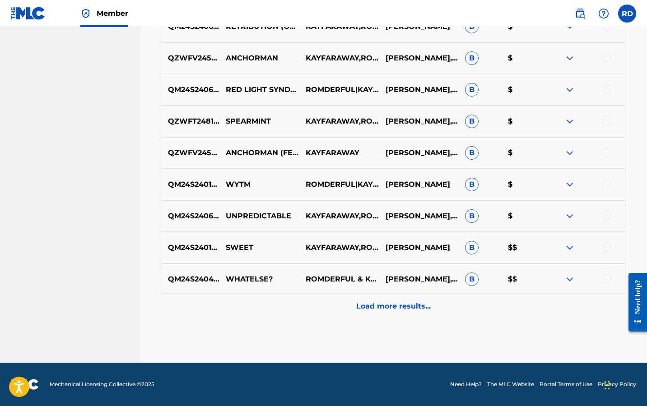
click at [384, 304] on p "Load more results..." at bounding box center [393, 306] width 75 height 11
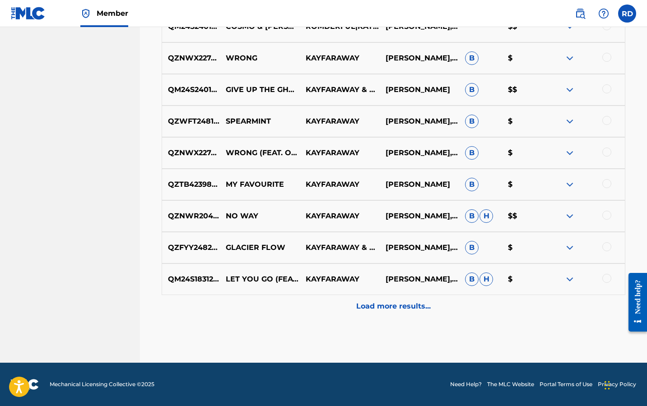
click at [390, 313] on div "Load more results..." at bounding box center [394, 306] width 464 height 23
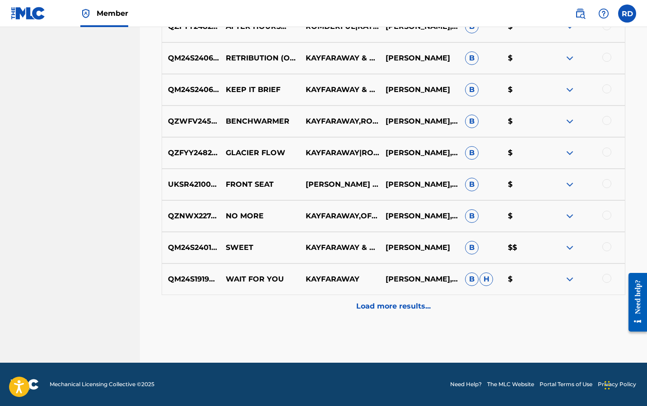
click at [390, 313] on div "Load more results..." at bounding box center [394, 306] width 464 height 23
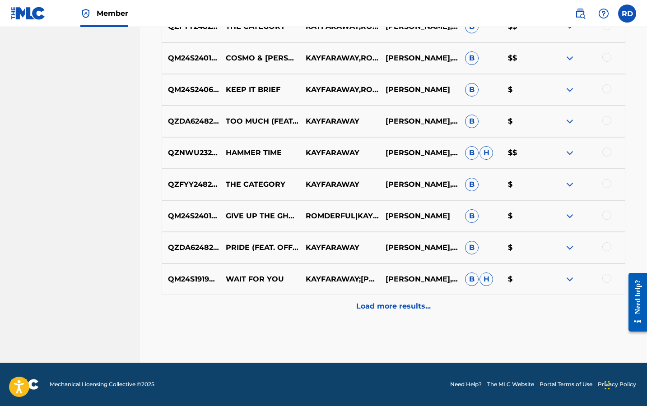
click at [392, 312] on p "Load more results..." at bounding box center [393, 306] width 75 height 11
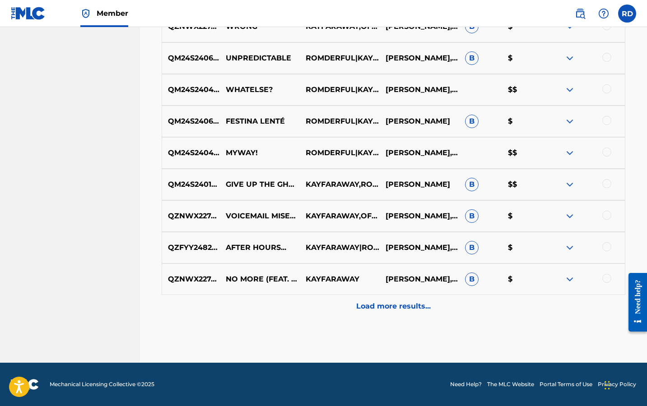
click at [392, 300] on div "Load more results..." at bounding box center [394, 306] width 464 height 23
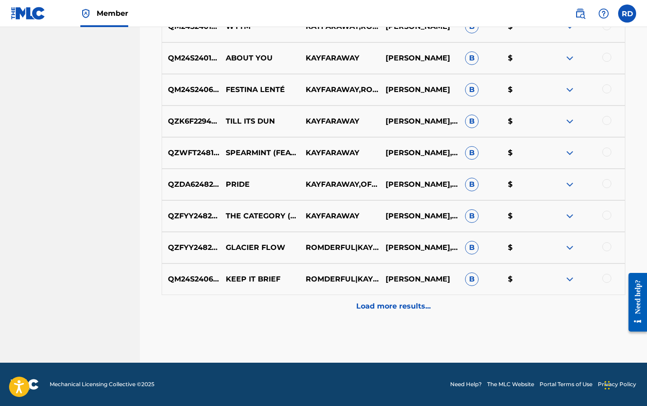
click at [393, 293] on div "QM24S2406985 KEEP IT BRIEF ROMDERFUL|[PERSON_NAME] B $" at bounding box center [394, 280] width 464 height 32
click at [396, 305] on p "Load more results..." at bounding box center [393, 306] width 75 height 11
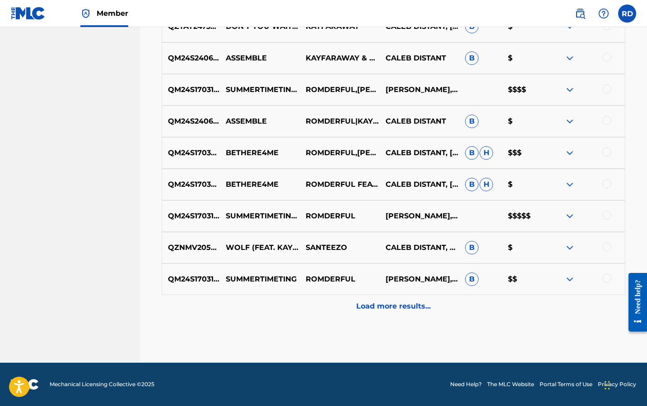
scroll to position [2959, 0]
click at [406, 308] on p "Load more results..." at bounding box center [393, 306] width 75 height 11
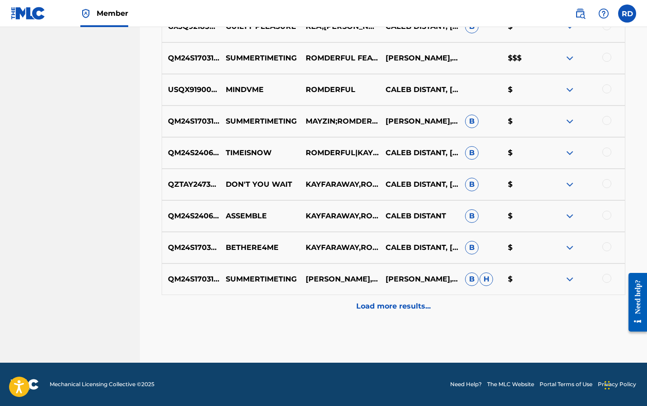
click at [406, 308] on p "Load more results..." at bounding box center [393, 306] width 75 height 11
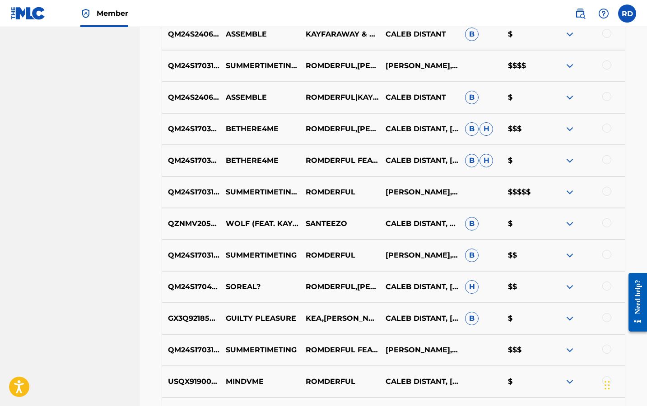
scroll to position [3092, 0]
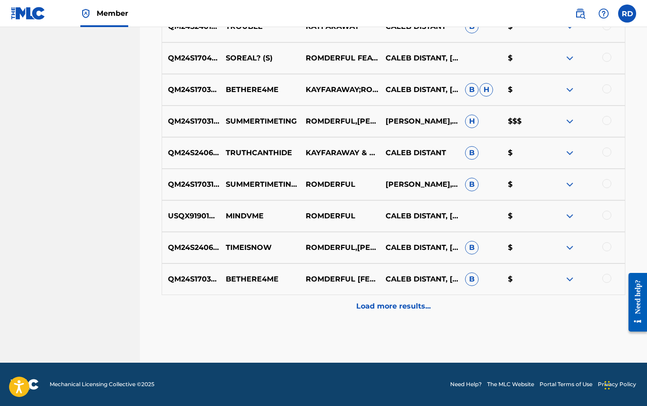
click at [382, 308] on p "Load more results..." at bounding box center [393, 306] width 75 height 11
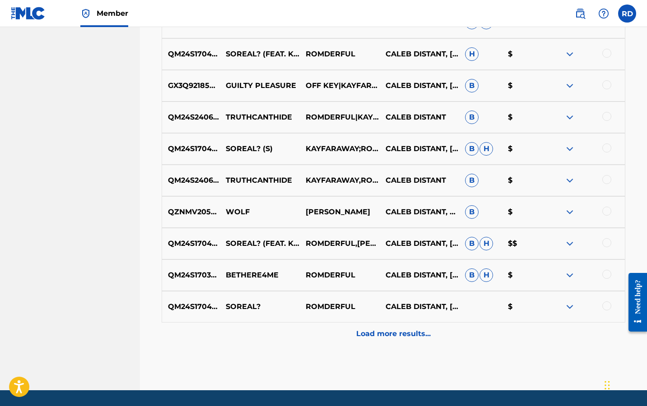
scroll to position [3901, 0]
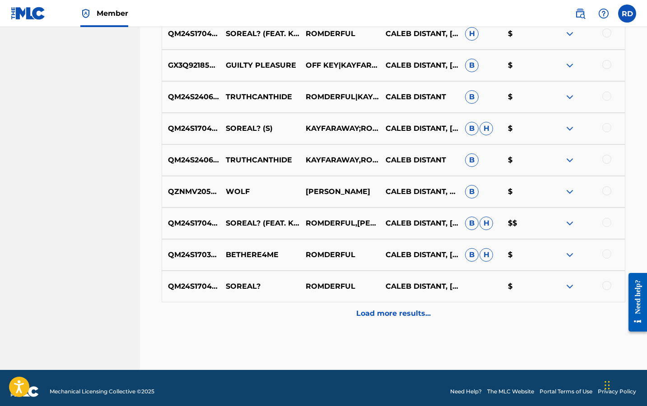
click at [390, 317] on p "Load more results..." at bounding box center [393, 313] width 75 height 11
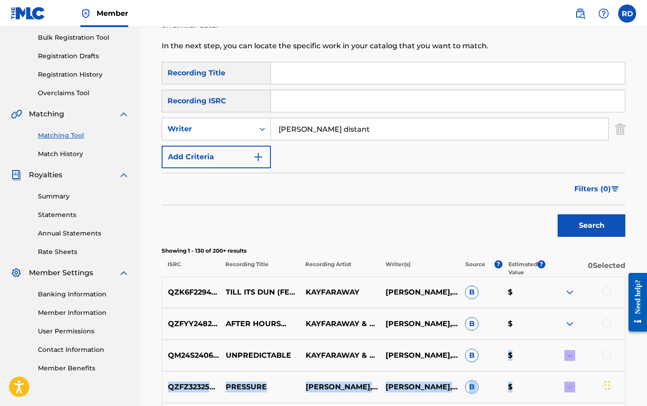
scroll to position [161, 0]
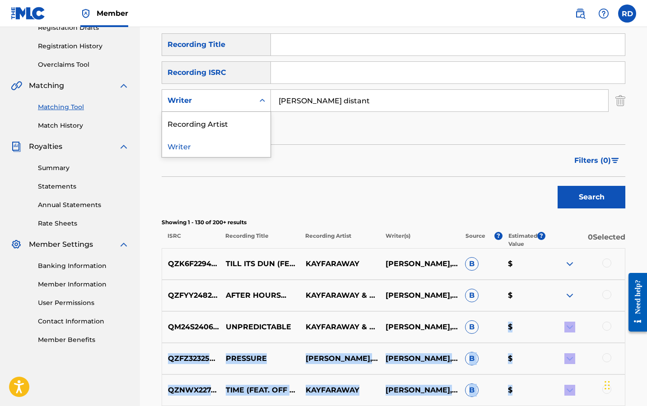
click at [257, 104] on div "Search Form" at bounding box center [262, 101] width 16 height 16
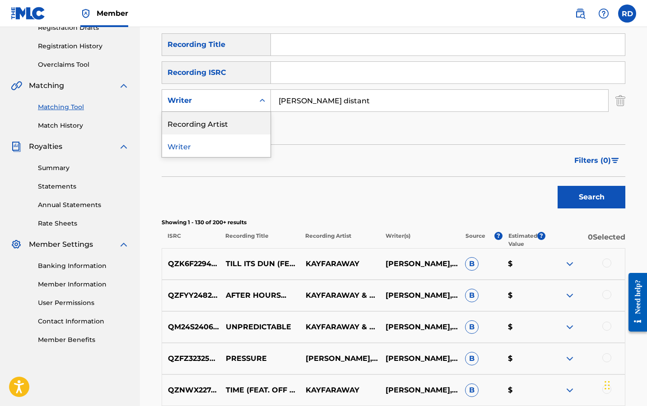
click at [257, 122] on div "Recording Artist" at bounding box center [216, 123] width 108 height 23
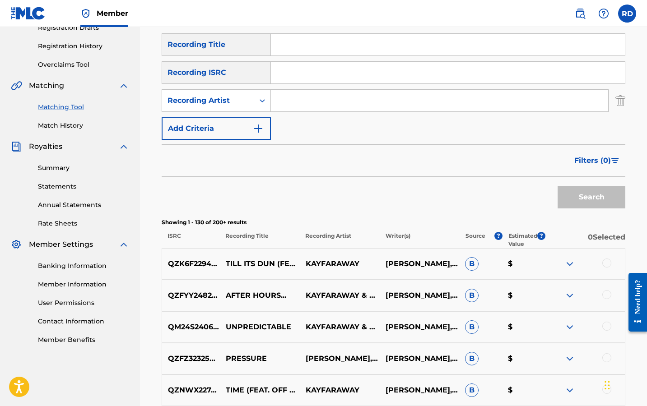
click at [588, 188] on div "Search" at bounding box center [589, 195] width 72 height 36
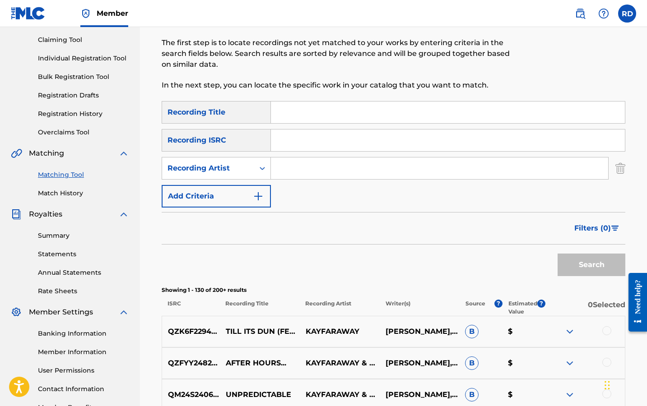
scroll to position [91, 0]
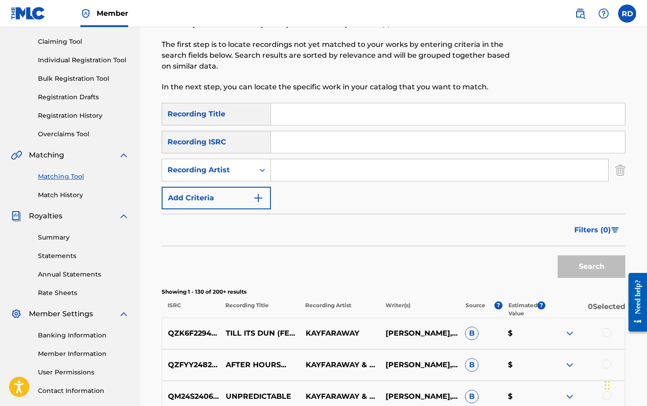
click at [509, 161] on input "Search Form" at bounding box center [439, 170] width 337 height 22
type input "kayfaraway"
click at [592, 267] on button "Search" at bounding box center [592, 267] width 68 height 23
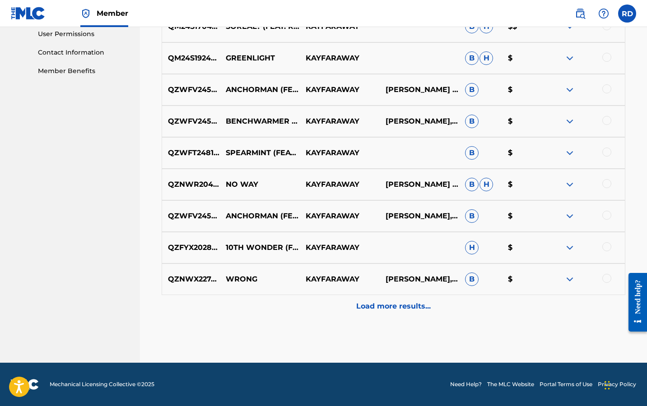
click at [408, 303] on p "Load more results..." at bounding box center [393, 306] width 75 height 11
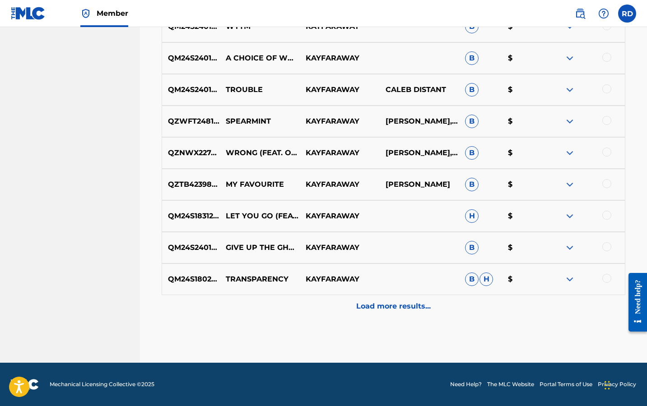
click at [396, 302] on p "Load more results..." at bounding box center [393, 306] width 75 height 11
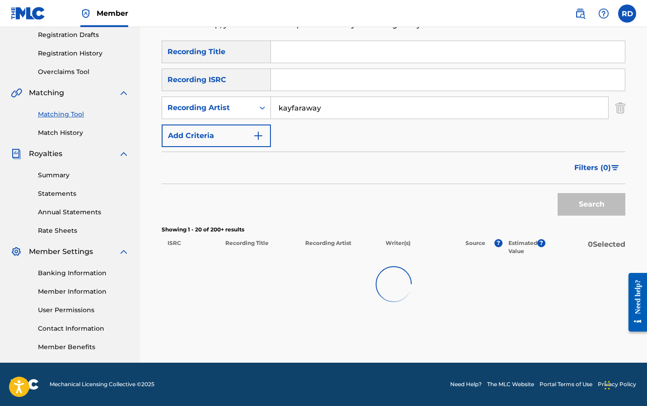
scroll to position [154, 0]
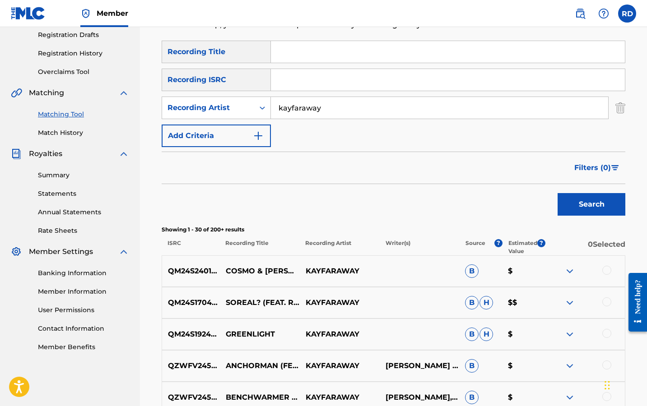
click at [592, 177] on button "Filters ( 0 )" at bounding box center [597, 168] width 56 height 23
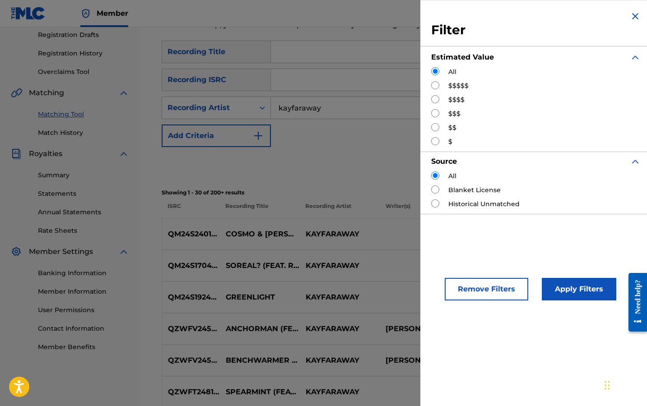
click at [440, 84] on div "$$$$$" at bounding box center [536, 85] width 210 height 9
click at [435, 84] on input "Search Form" at bounding box center [435, 85] width 8 height 8
radio input "true"
click at [555, 294] on button "Apply Filters" at bounding box center [579, 289] width 75 height 23
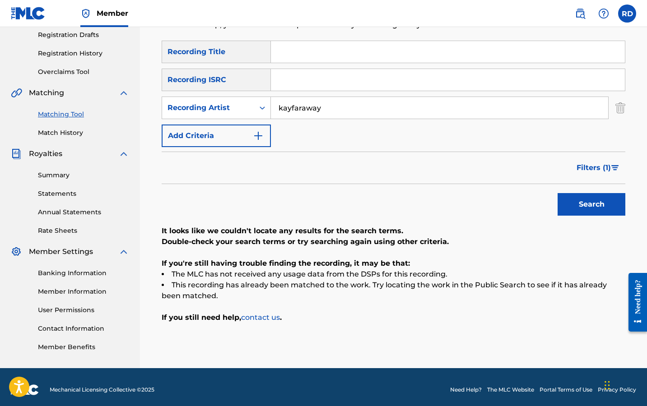
click at [576, 164] on button "Filters ( 1 )" at bounding box center [598, 168] width 54 height 23
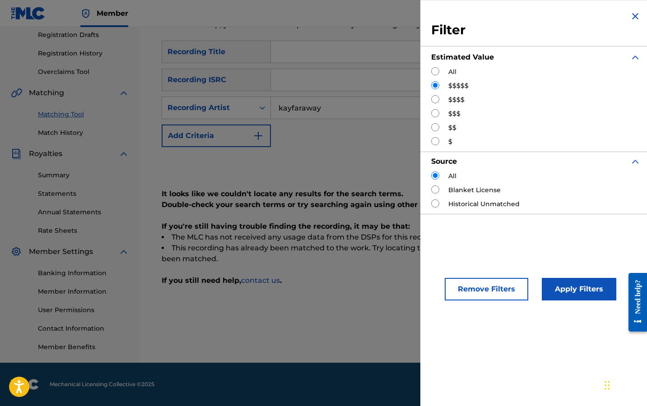
click at [438, 97] on input "Search Form" at bounding box center [435, 99] width 8 height 8
radio input "true"
click at [580, 290] on button "Apply Filters" at bounding box center [579, 289] width 75 height 23
